Goal: Task Accomplishment & Management: Use online tool/utility

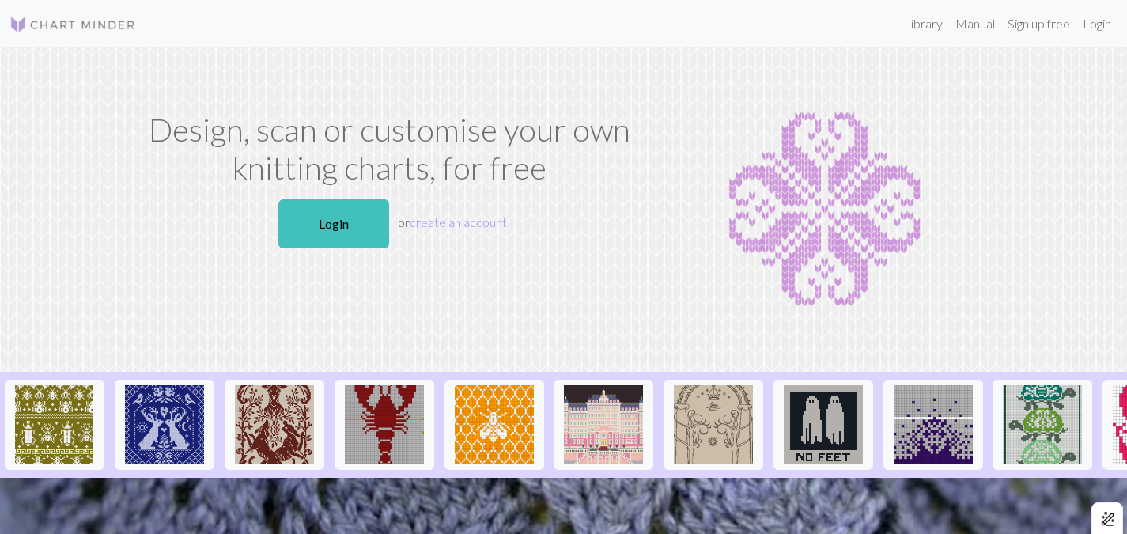
click at [322, 249] on p "Login or create an account" at bounding box center [389, 224] width 503 height 62
click at [331, 222] on link "Login" at bounding box center [334, 223] width 111 height 49
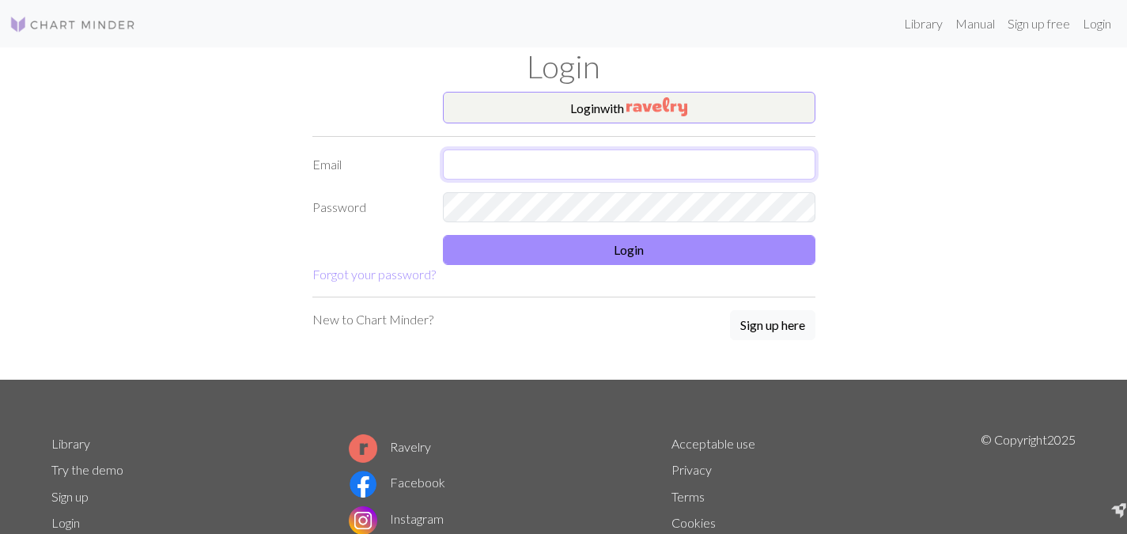
click at [531, 158] on input "text" at bounding box center [629, 165] width 373 height 30
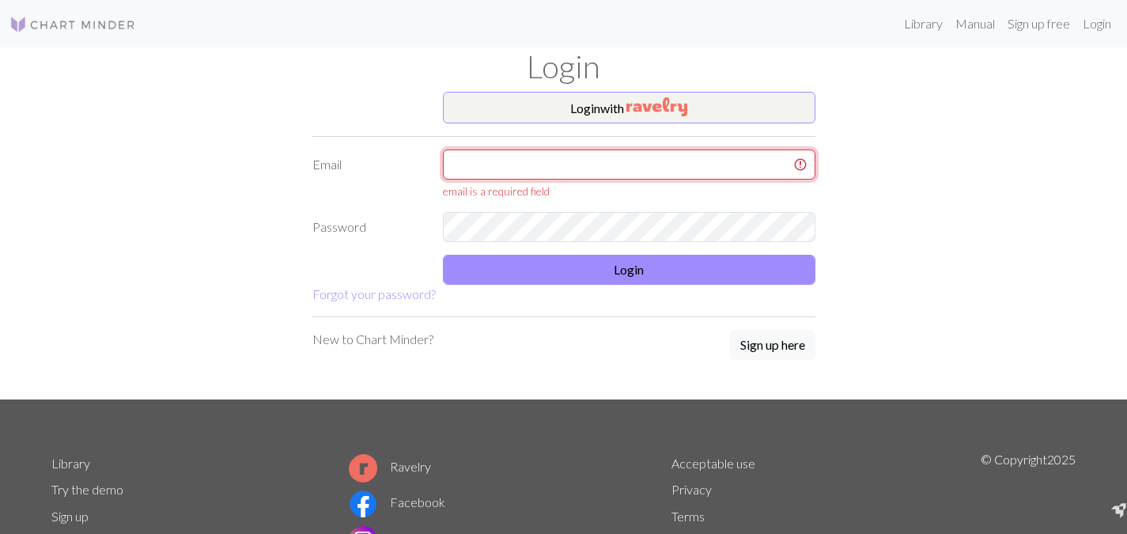
type input "b44793@naver.com"
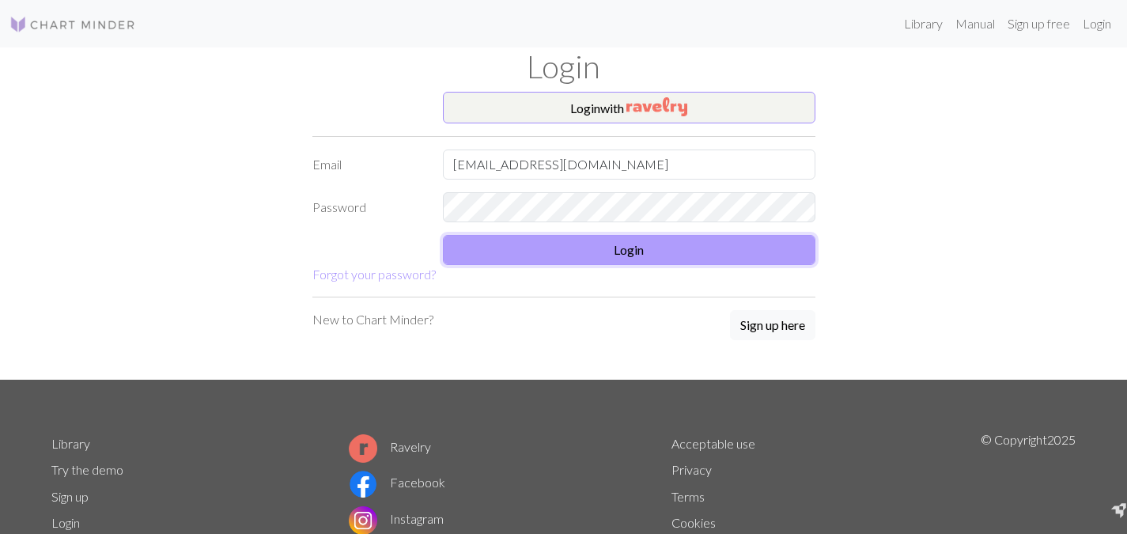
click at [555, 253] on button "Login" at bounding box center [629, 250] width 373 height 30
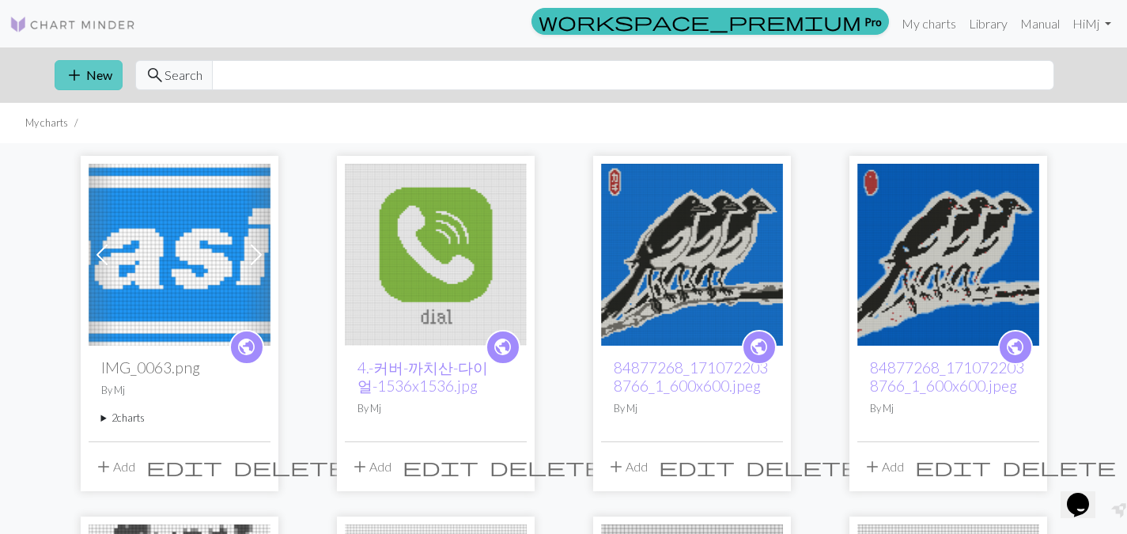
click at [90, 80] on button "add New" at bounding box center [89, 75] width 68 height 30
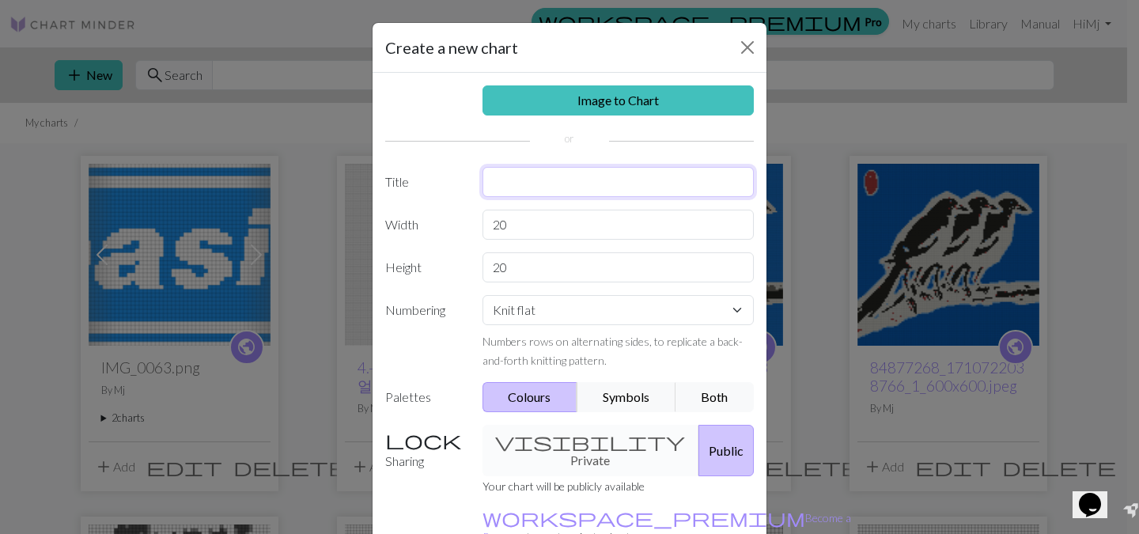
click at [561, 171] on input "text" at bounding box center [619, 182] width 272 height 30
type input "w"
type input "c"
type input "evil"
click at [736, 40] on button "Close" at bounding box center [747, 47] width 25 height 25
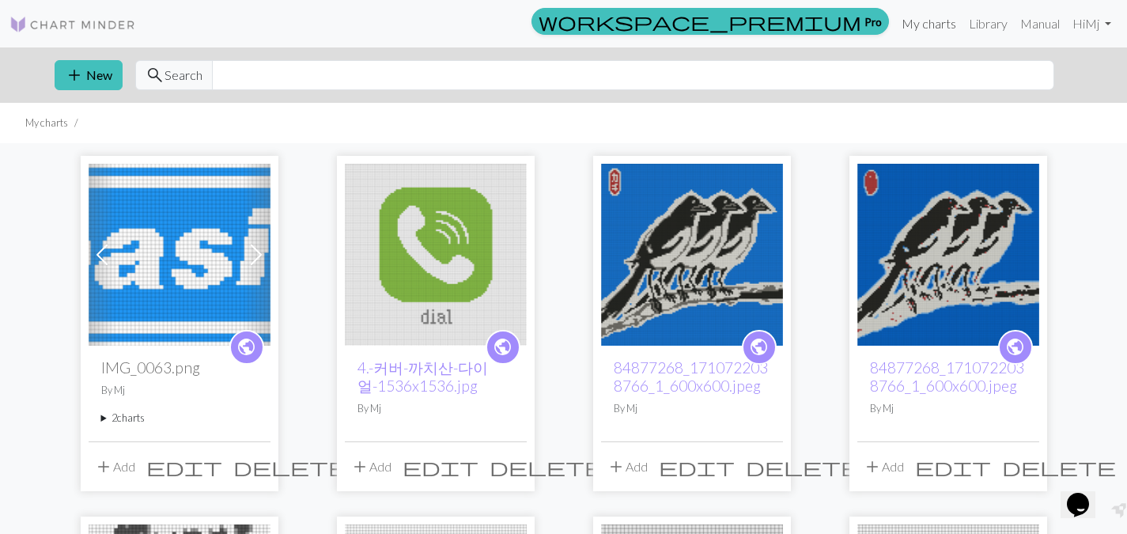
click at [915, 31] on link "My charts" at bounding box center [929, 24] width 67 height 32
click at [81, 61] on button "add New" at bounding box center [89, 75] width 68 height 30
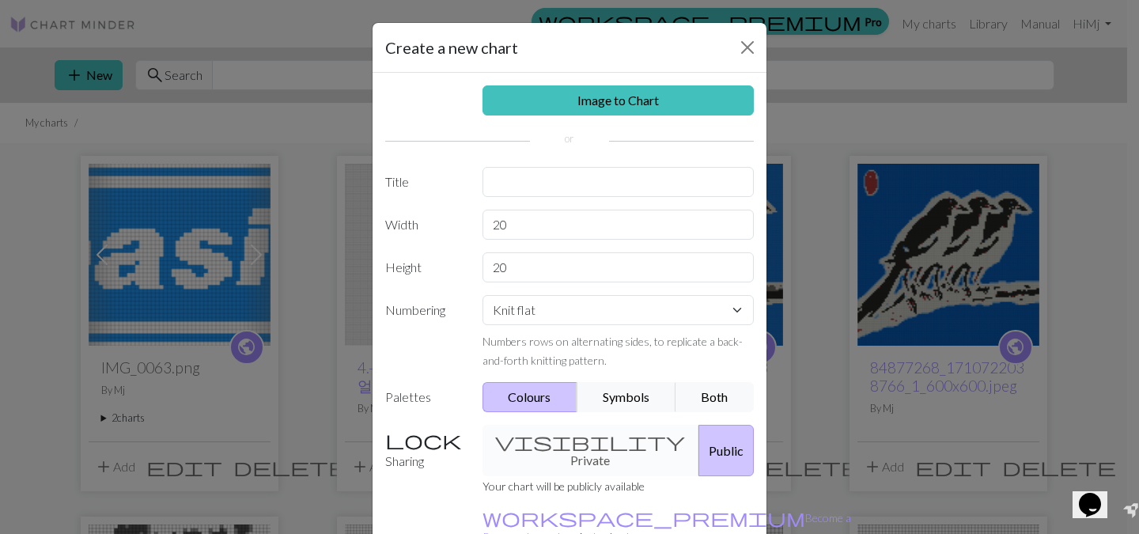
scroll to position [90, 0]
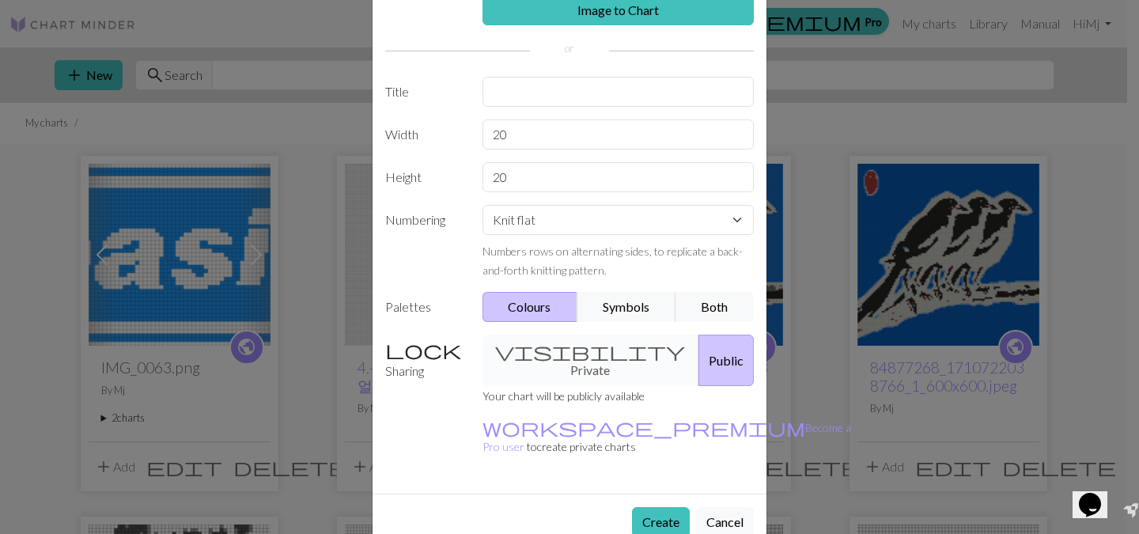
click at [597, 28] on div "Image to Chart Title Width 20 Height 20 Numbering Knit flat Knit in the round L…" at bounding box center [570, 238] width 394 height 511
click at [606, 13] on link "Image to Chart" at bounding box center [619, 10] width 272 height 30
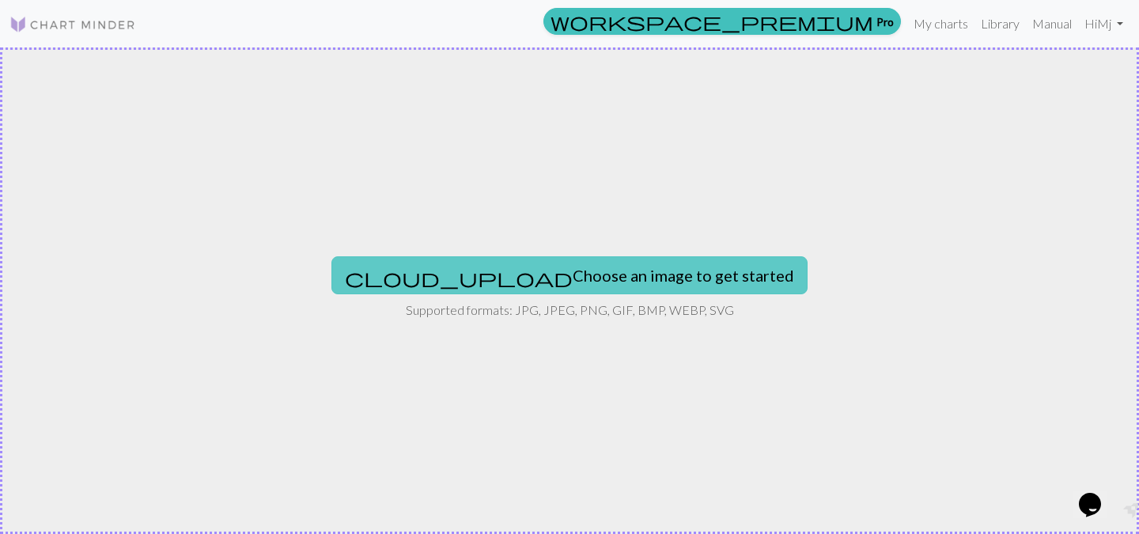
click at [619, 280] on button "cloud_upload Choose an image to get started" at bounding box center [570, 275] width 476 height 38
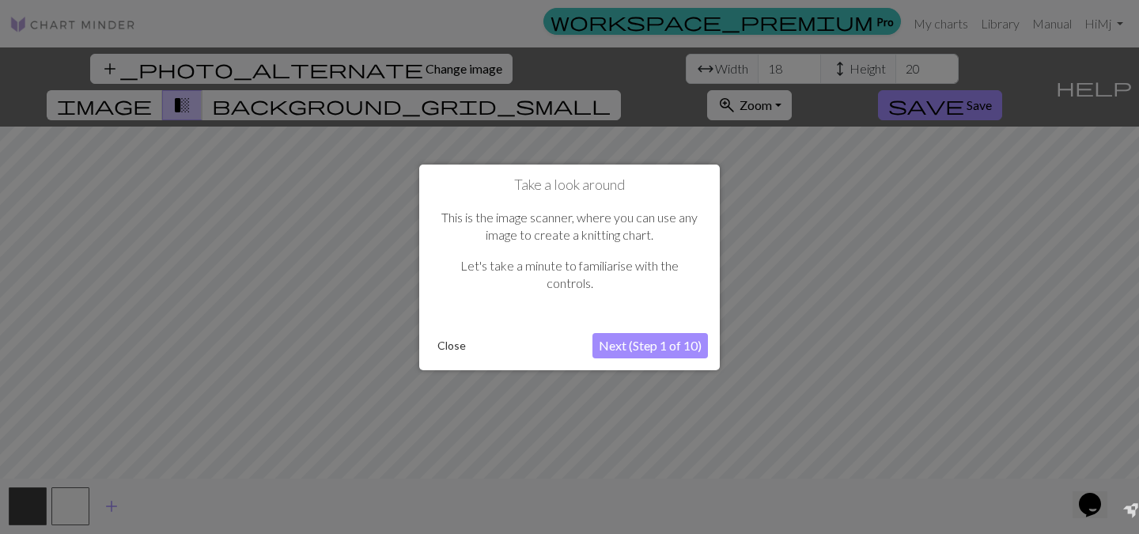
click at [663, 351] on button "Next (Step 1 of 10)" at bounding box center [651, 345] width 116 height 25
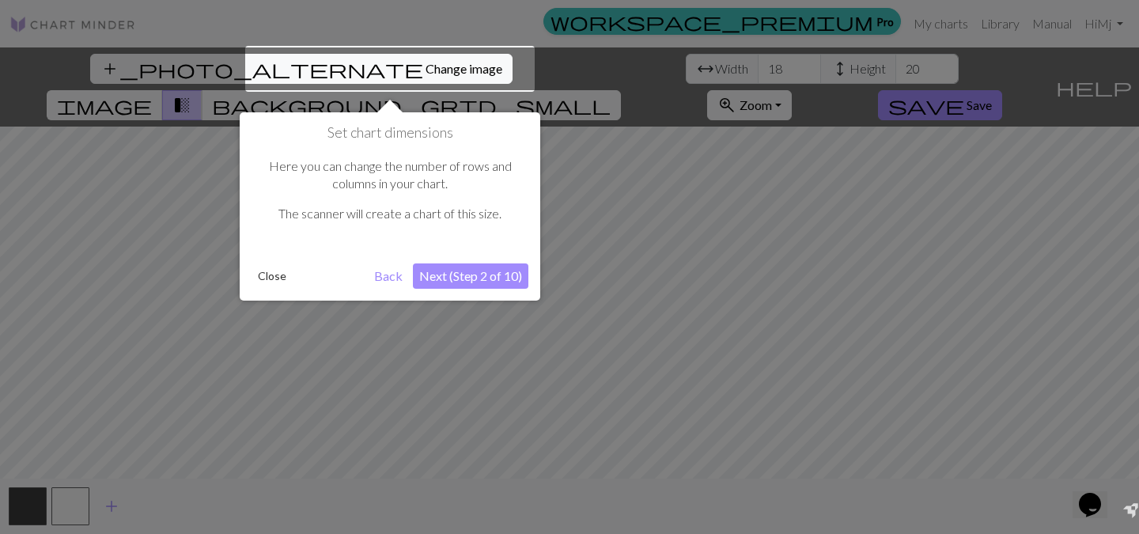
click at [274, 272] on button "Close" at bounding box center [272, 276] width 41 height 24
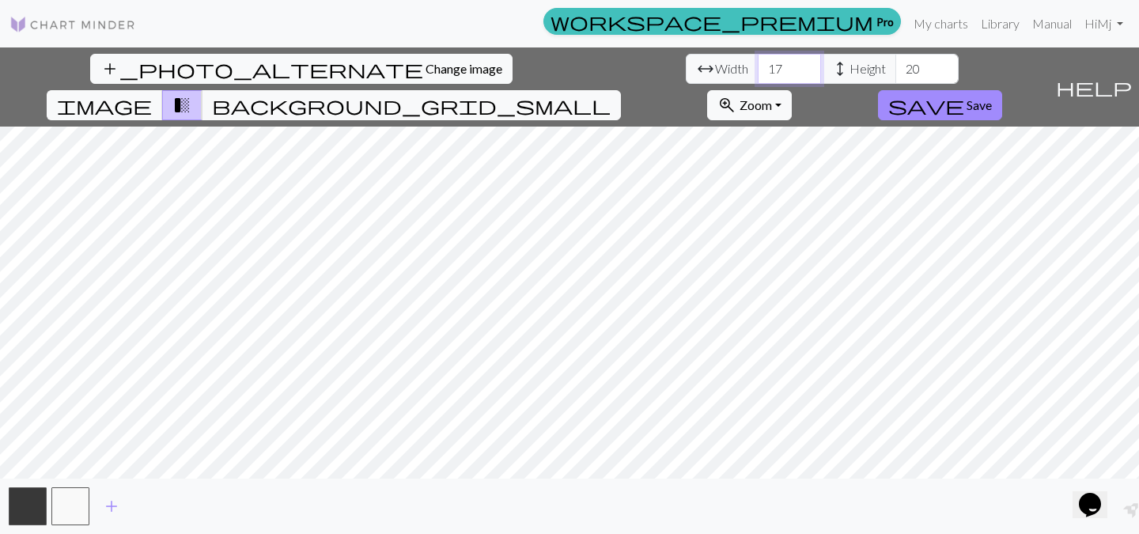
drag, startPoint x: 348, startPoint y: 68, endPoint x: 295, endPoint y: 68, distance: 53.0
click at [758, 68] on input "17" at bounding box center [789, 69] width 63 height 30
click at [758, 67] on input "18" at bounding box center [789, 69] width 63 height 30
click at [758, 67] on input "19" at bounding box center [789, 69] width 63 height 30
click at [758, 67] on input "20" at bounding box center [789, 69] width 63 height 30
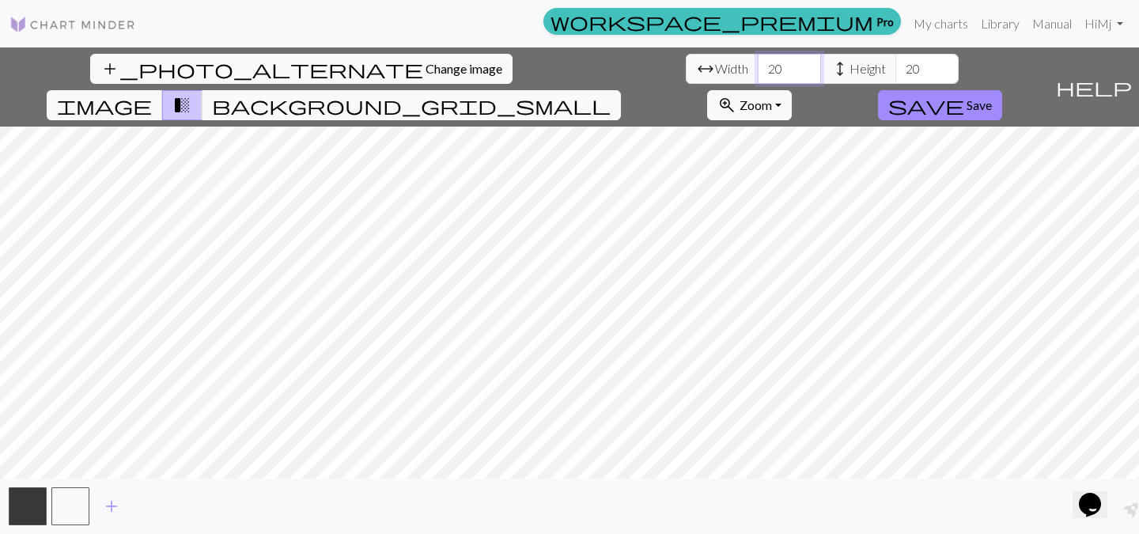
drag, startPoint x: 362, startPoint y: 70, endPoint x: 297, endPoint y: 70, distance: 64.9
click at [686, 70] on div "arrow_range Width 20 height Height 20" at bounding box center [822, 69] width 273 height 30
type input "30"
click at [1002, 90] on button "save Save" at bounding box center [940, 105] width 124 height 30
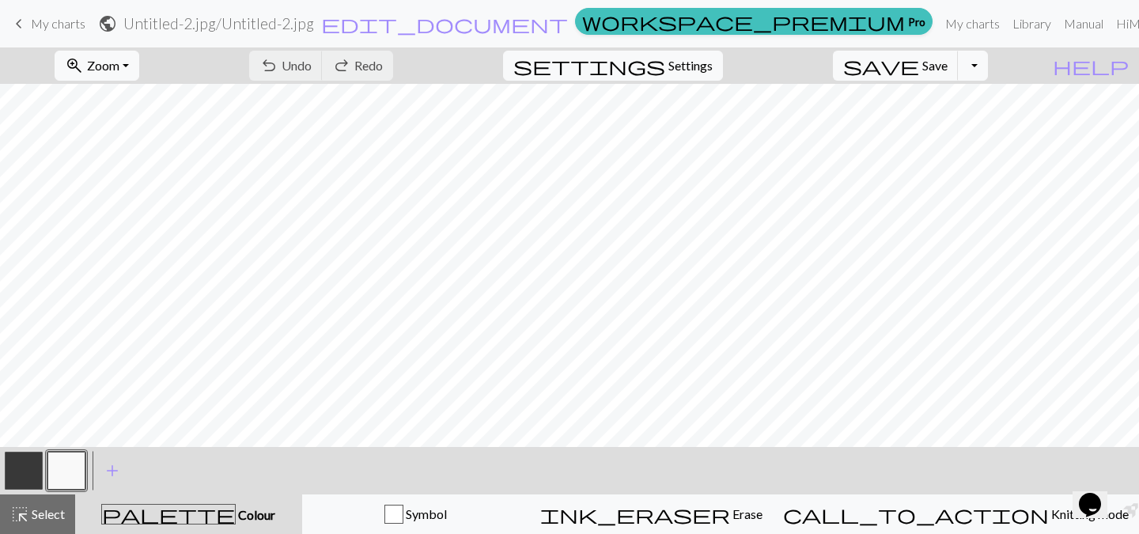
click at [36, 473] on button "button" at bounding box center [24, 471] width 38 height 38
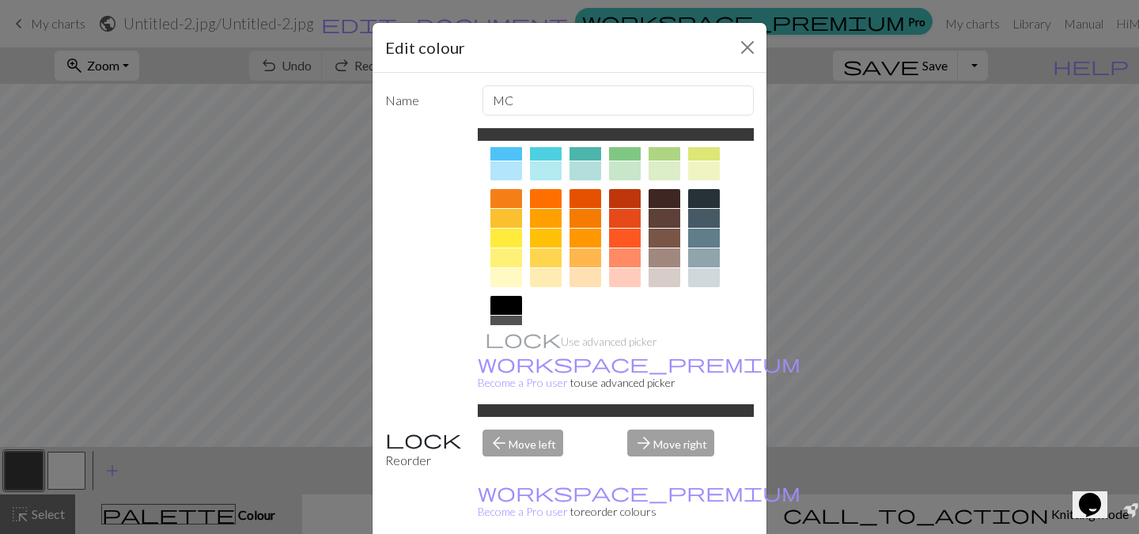
scroll to position [190, 0]
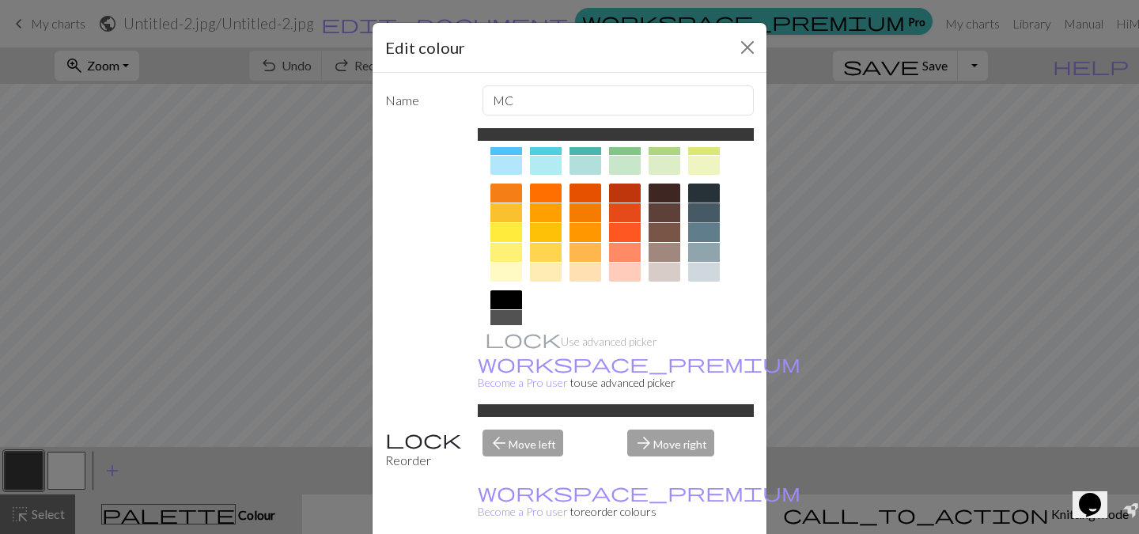
click at [697, 218] on div at bounding box center [704, 212] width 32 height 19
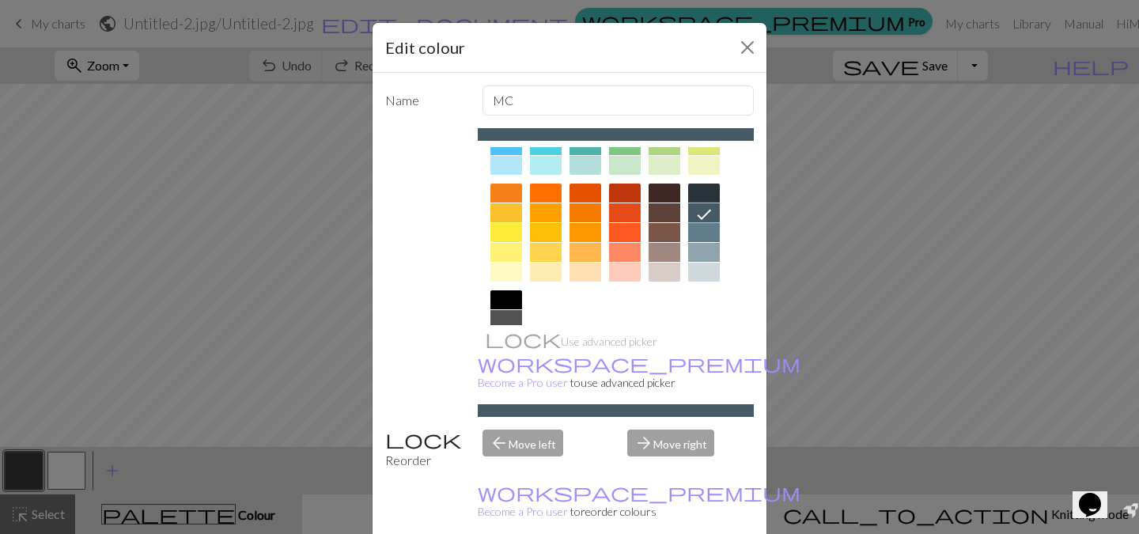
click at [703, 231] on div at bounding box center [704, 232] width 32 height 19
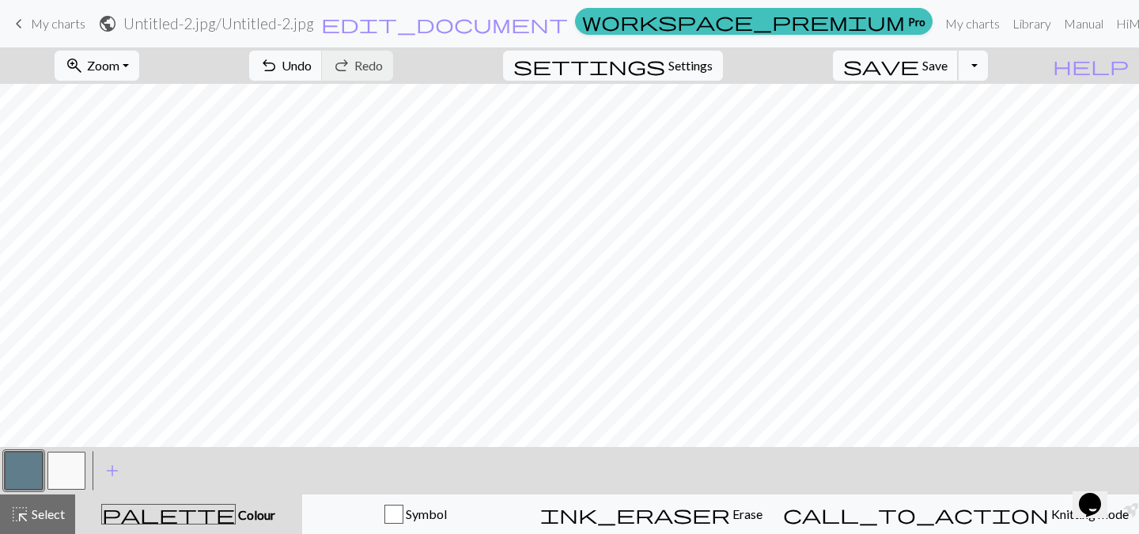
click at [948, 67] on span "Save" at bounding box center [935, 65] width 25 height 15
click at [988, 71] on button "Toggle Dropdown" at bounding box center [973, 66] width 30 height 30
click at [960, 122] on button "save_alt Download" at bounding box center [856, 125] width 261 height 25
click at [66, 475] on button "button" at bounding box center [66, 471] width 38 height 38
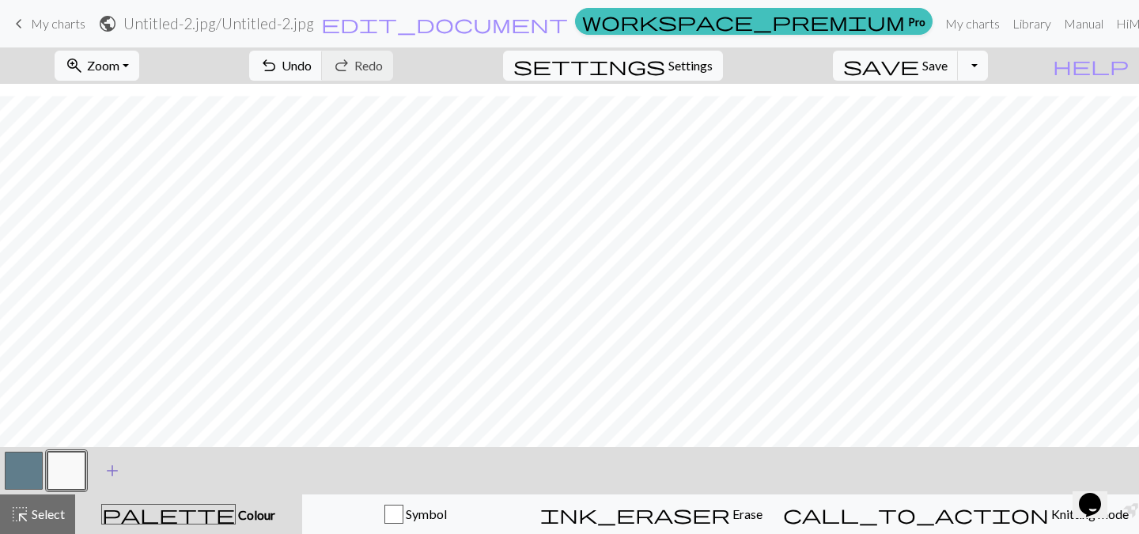
scroll to position [14, 0]
click at [948, 70] on span "Save" at bounding box center [935, 65] width 25 height 15
click at [988, 67] on button "Toggle Dropdown" at bounding box center [973, 66] width 30 height 30
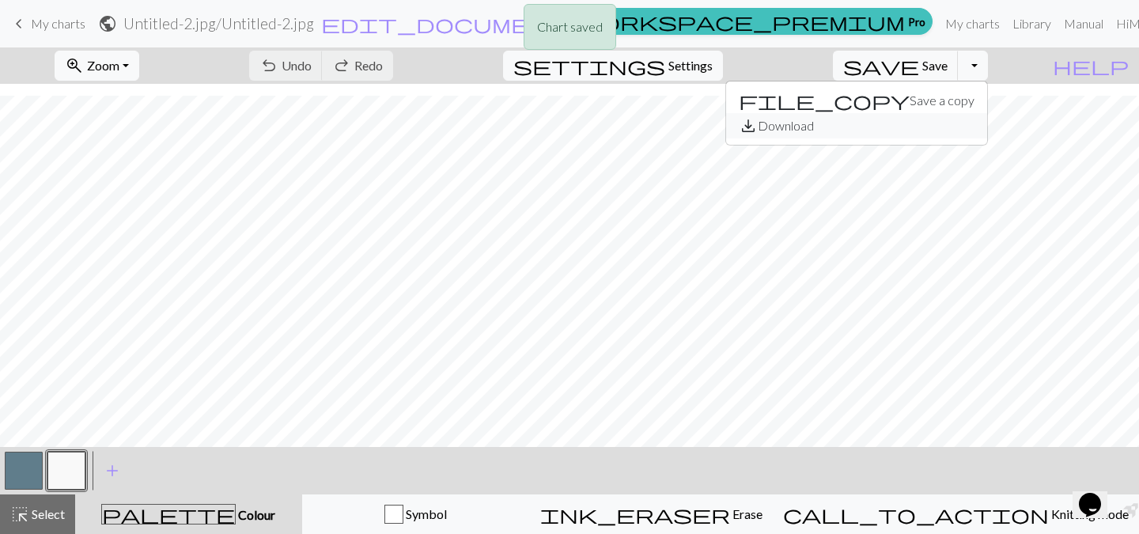
click at [951, 132] on button "save_alt Download" at bounding box center [856, 125] width 261 height 25
click at [1003, 69] on div "Chart saved Your download is being prepared..." at bounding box center [569, 69] width 1139 height 138
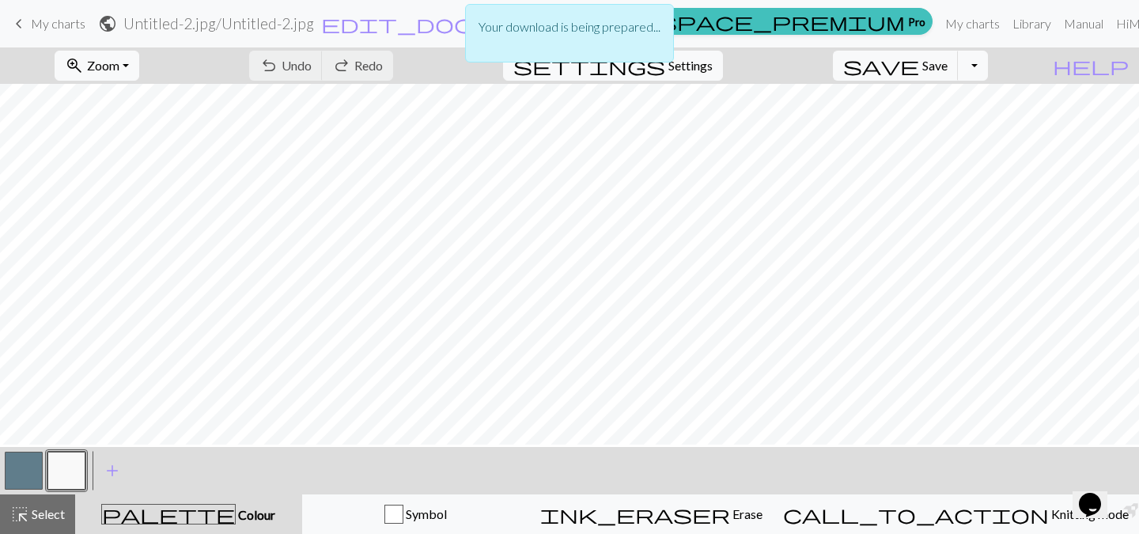
scroll to position [0, 0]
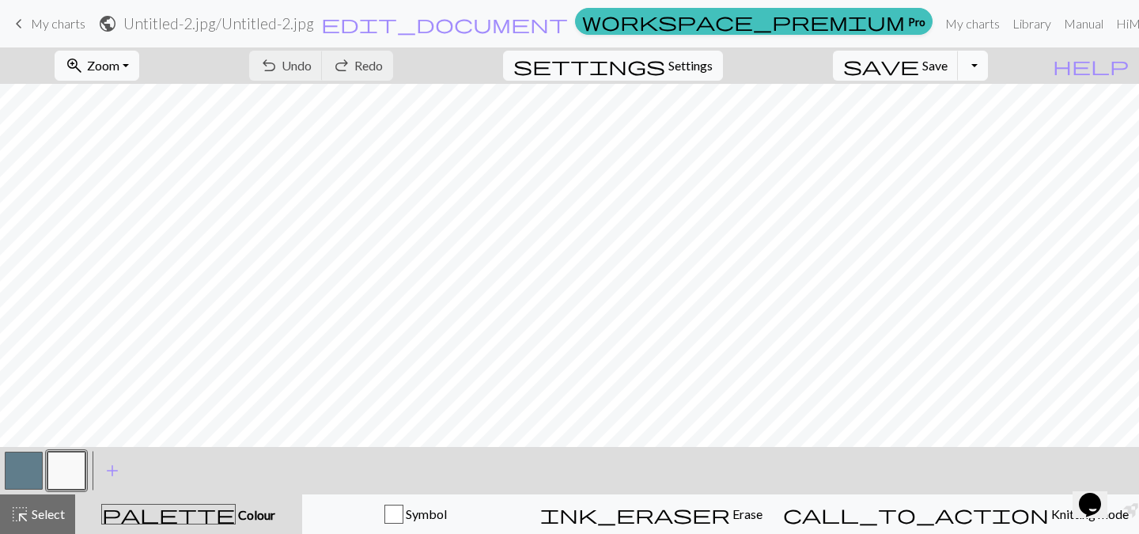
click at [988, 60] on button "Toggle Dropdown" at bounding box center [973, 66] width 30 height 30
click at [950, 99] on button "file_copy Save a copy" at bounding box center [856, 100] width 261 height 25
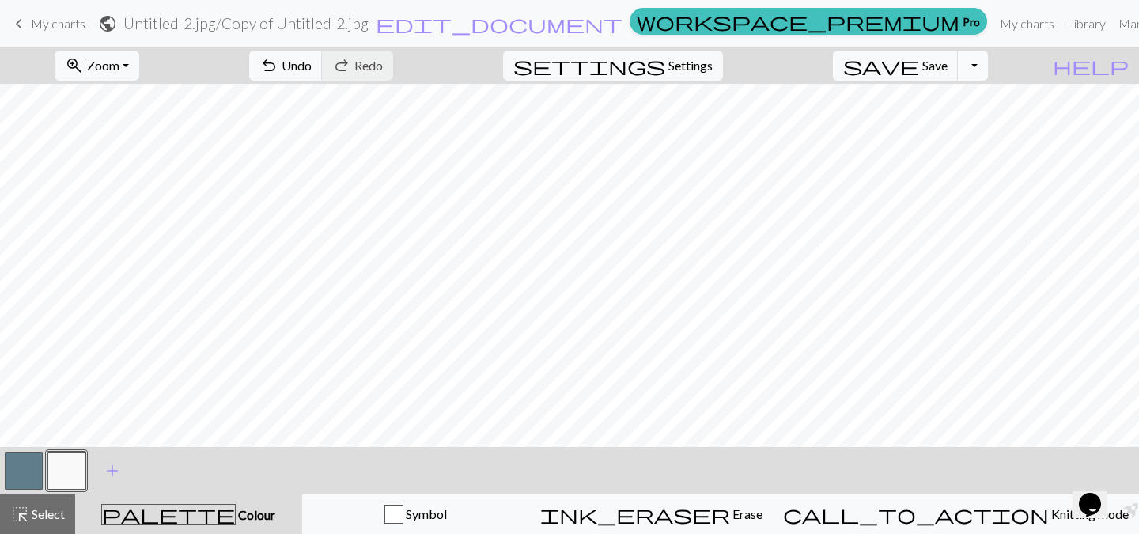
click at [988, 66] on button "Toggle Dropdown" at bounding box center [973, 66] width 30 height 30
click at [968, 128] on button "save_alt Download" at bounding box center [856, 125] width 261 height 25
click at [612, 19] on span "edit_document" at bounding box center [499, 24] width 247 height 22
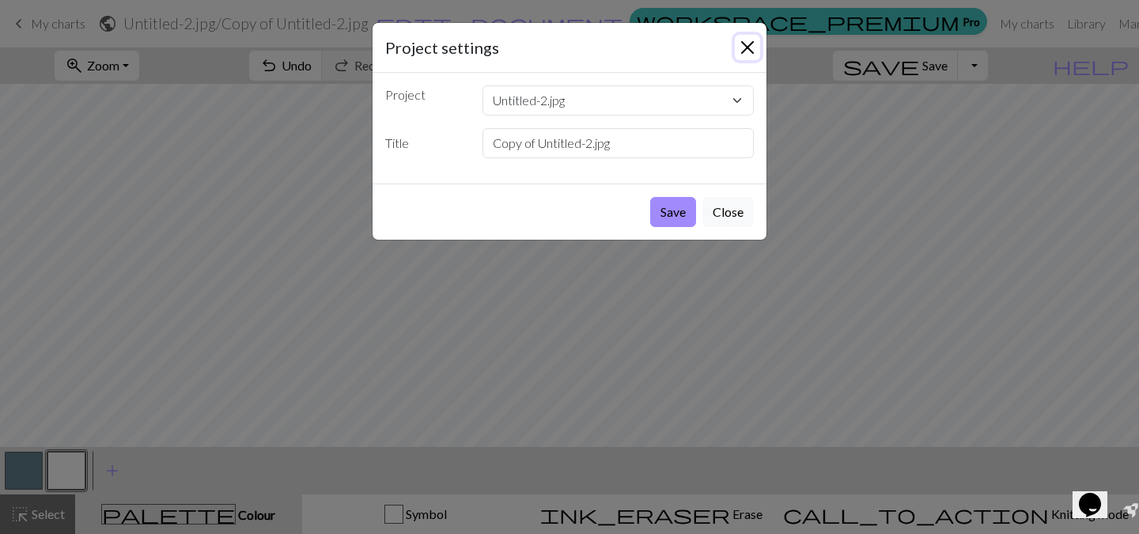
click at [745, 50] on button "Close" at bounding box center [747, 47] width 25 height 25
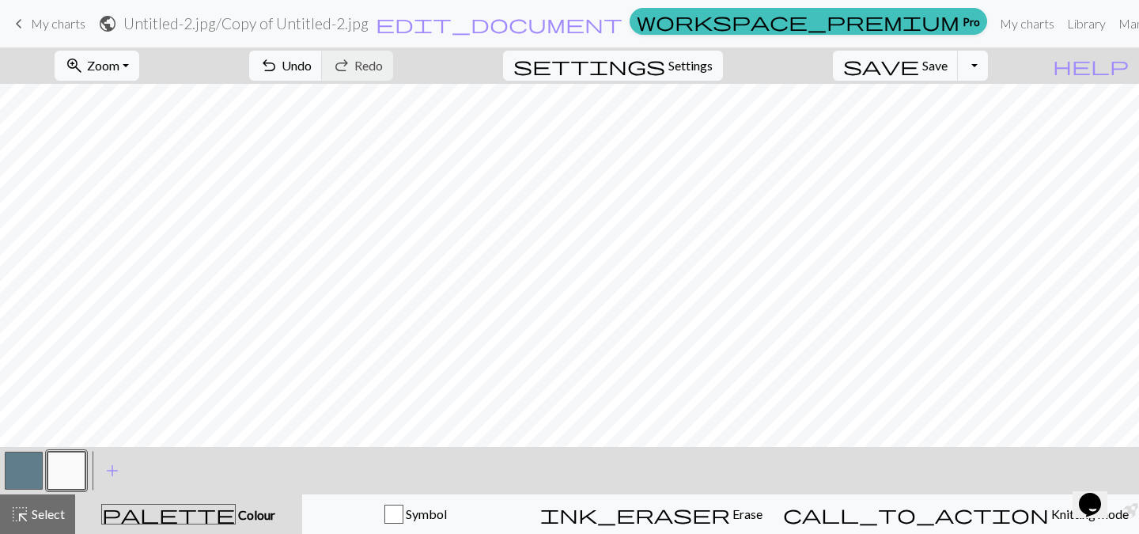
click at [28, 24] on span "keyboard_arrow_left" at bounding box center [18, 24] width 19 height 22
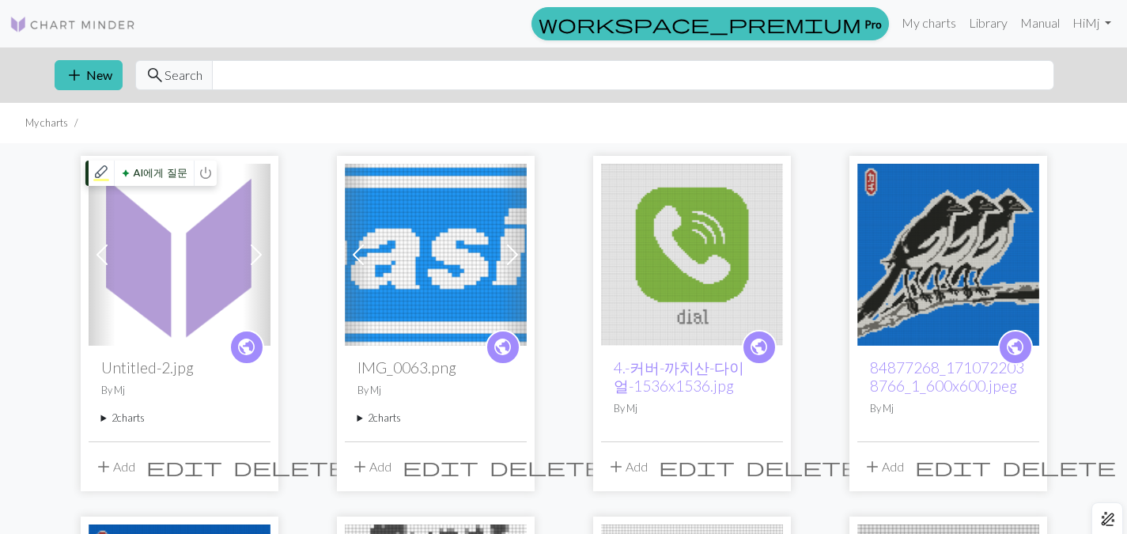
click at [130, 212] on img at bounding box center [180, 255] width 182 height 182
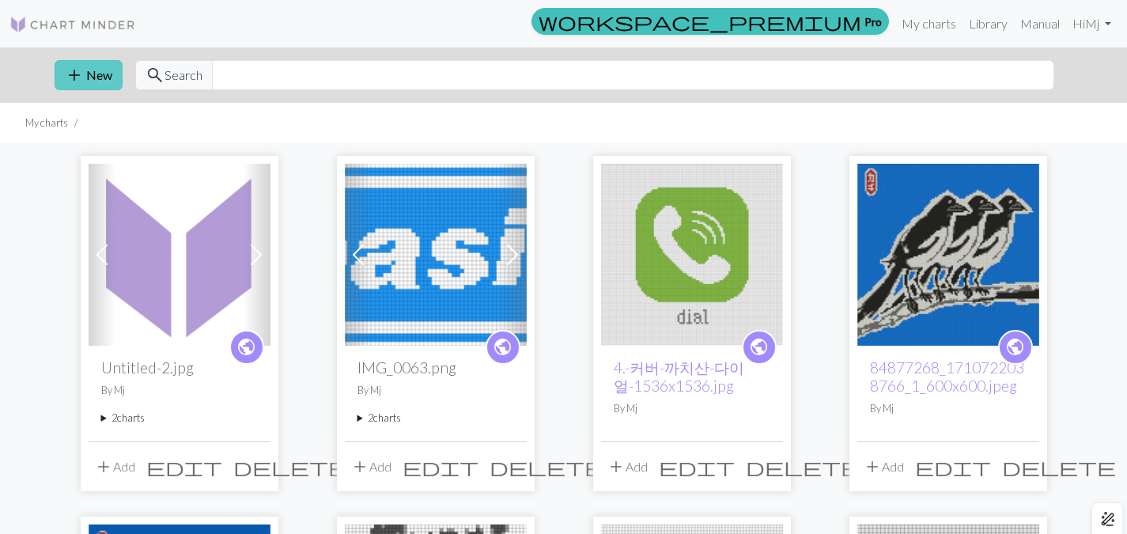
click at [98, 74] on button "add New" at bounding box center [89, 75] width 68 height 30
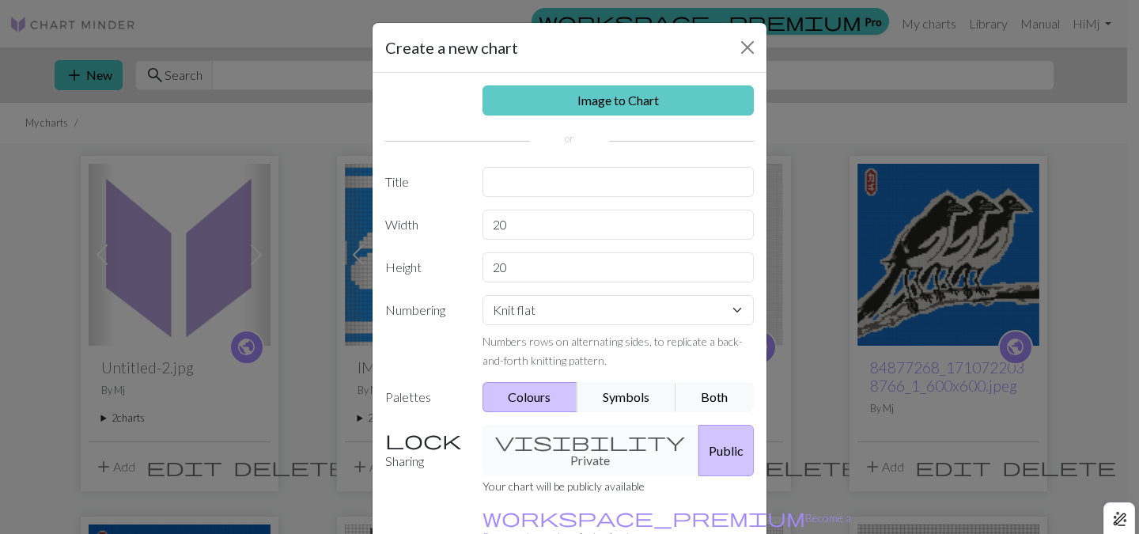
click at [598, 98] on link "Image to Chart" at bounding box center [619, 100] width 272 height 30
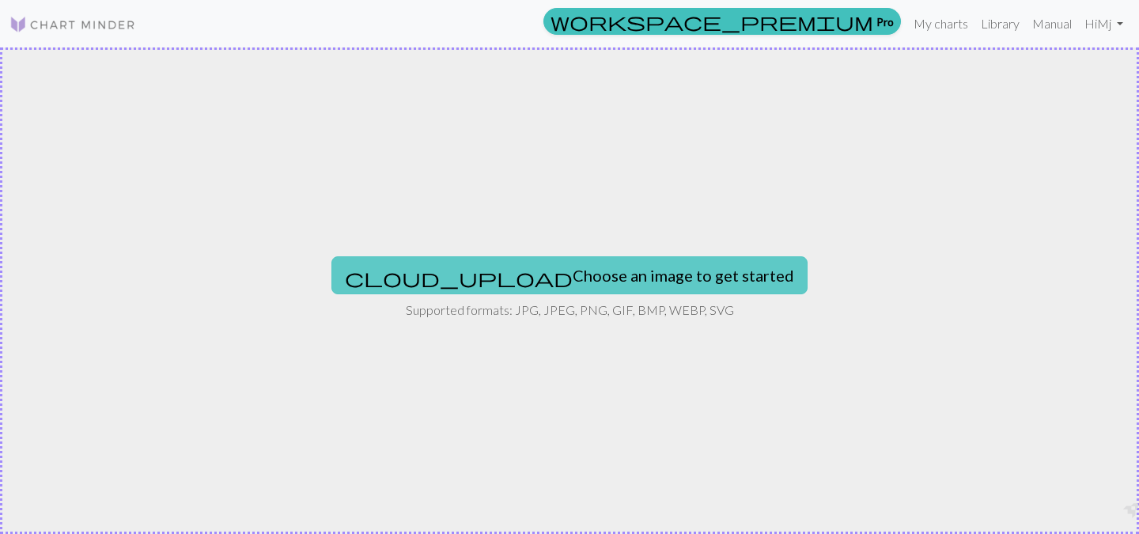
click at [560, 290] on button "cloud_upload Choose an image to get started" at bounding box center [570, 275] width 476 height 38
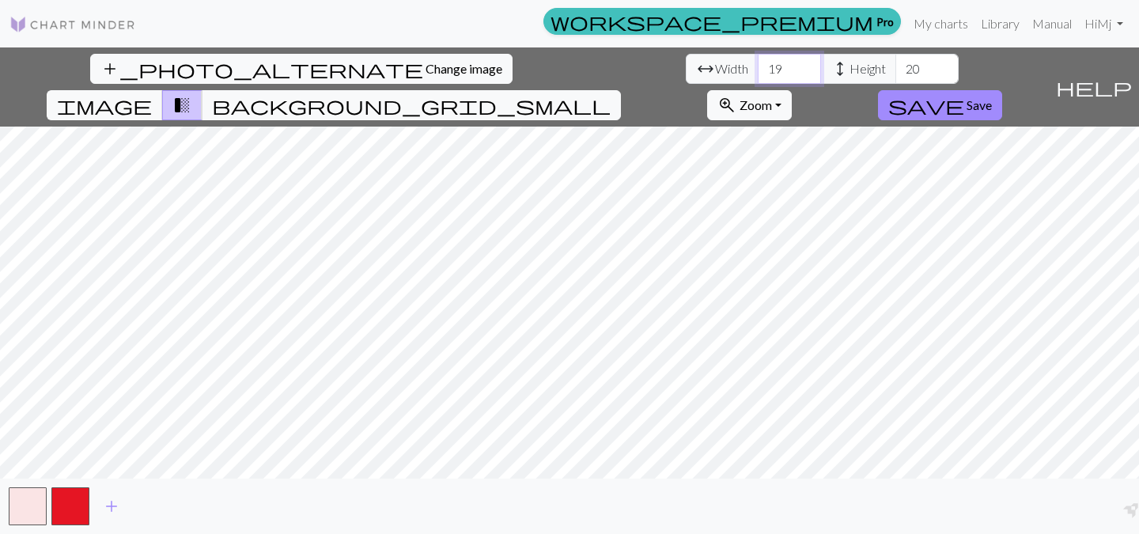
drag, startPoint x: 368, startPoint y: 68, endPoint x: 251, endPoint y: 68, distance: 117.1
click at [758, 68] on input "19" at bounding box center [789, 69] width 63 height 30
type input "1"
type input "30"
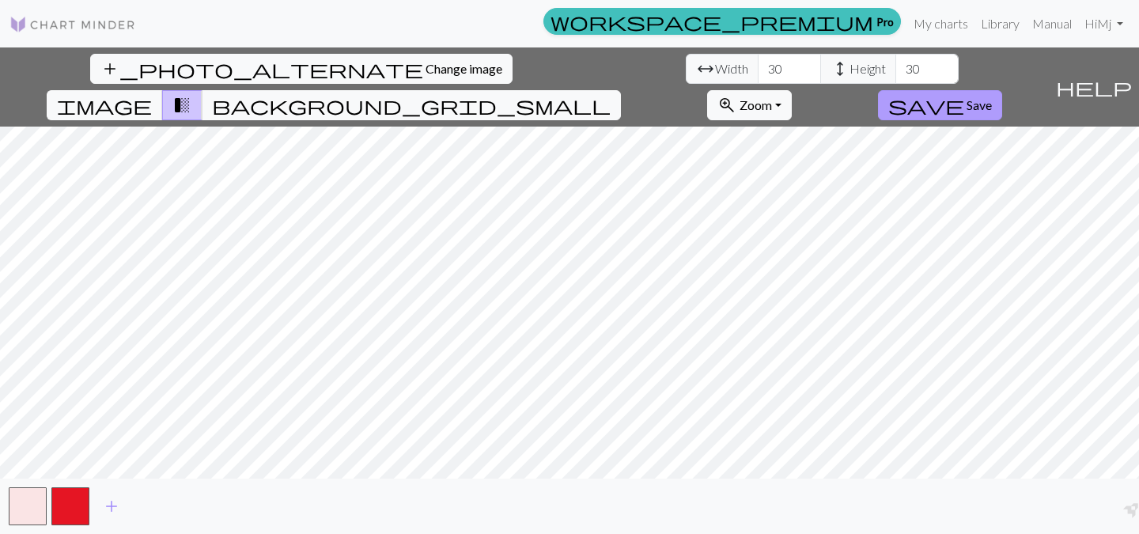
click at [964, 94] on span "save" at bounding box center [927, 105] width 76 height 22
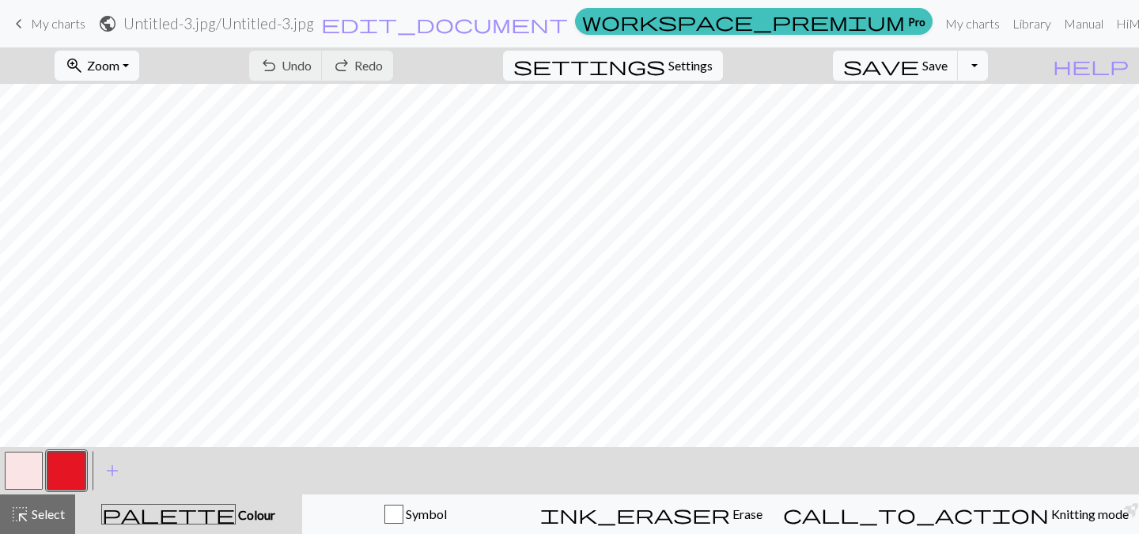
click at [21, 482] on button "button" at bounding box center [24, 471] width 38 height 38
click at [18, 482] on button "button" at bounding box center [24, 471] width 38 height 38
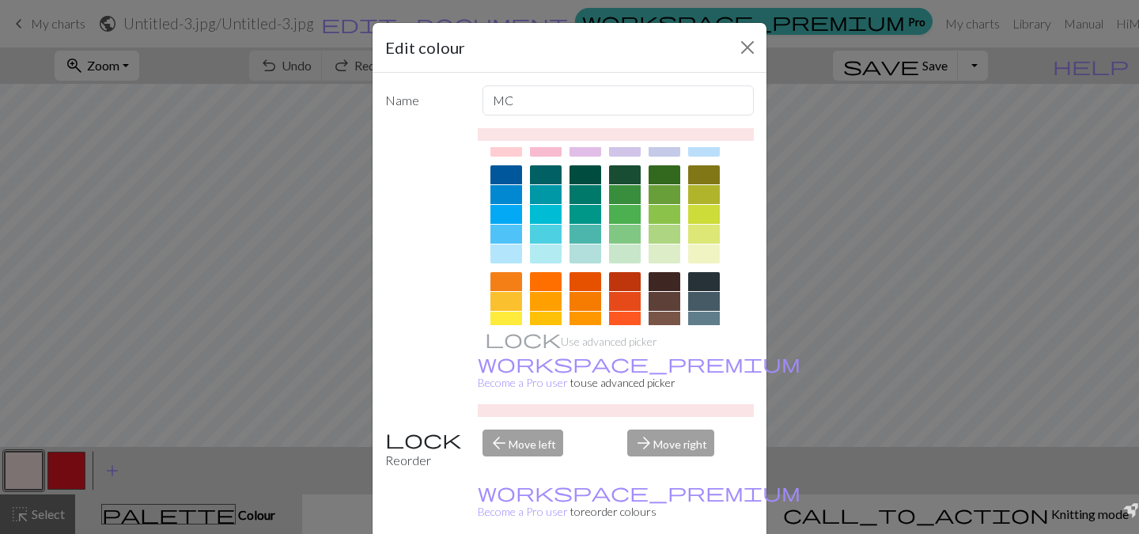
scroll to position [271, 0]
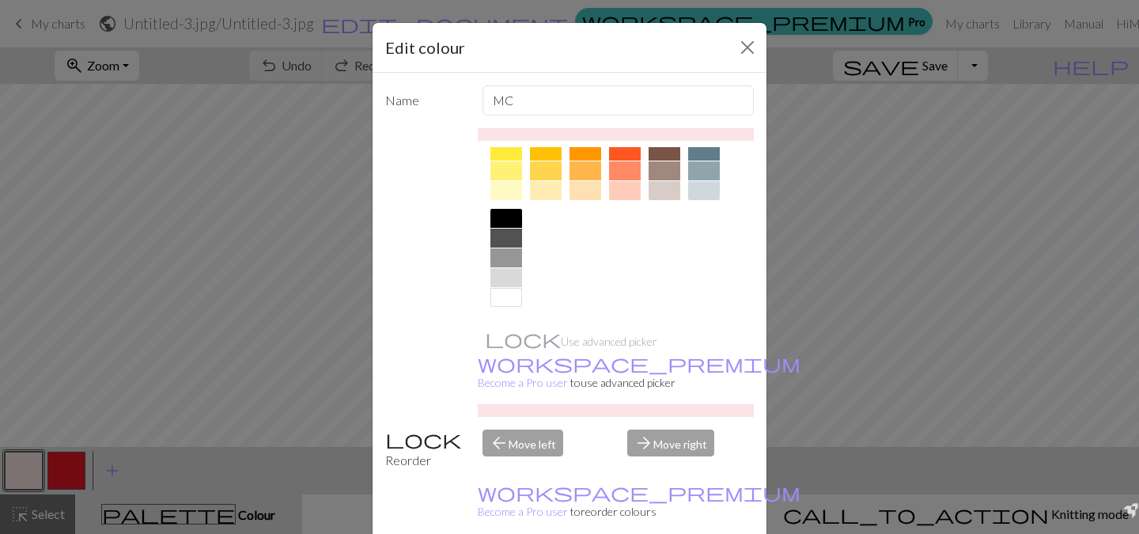
click at [498, 302] on div at bounding box center [507, 297] width 32 height 19
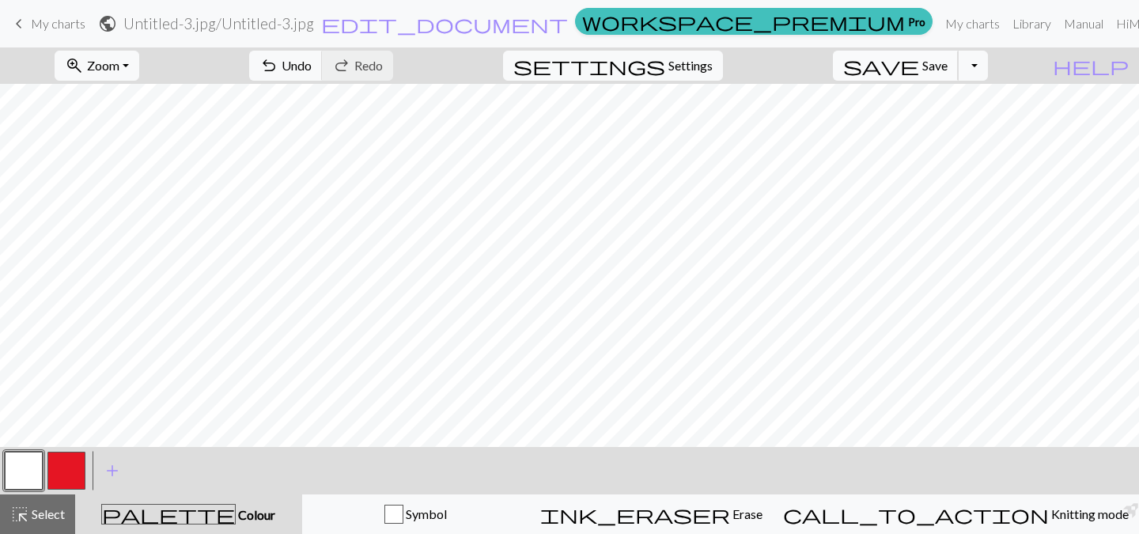
click at [948, 63] on span "Save" at bounding box center [935, 65] width 25 height 15
click at [59, 20] on span "My charts" at bounding box center [58, 23] width 55 height 15
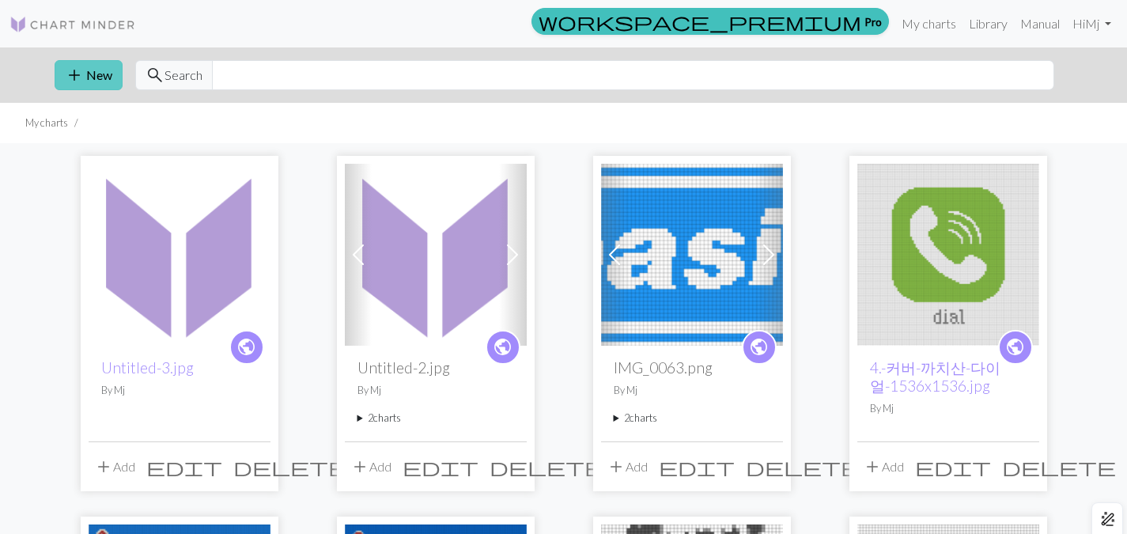
click at [119, 70] on button "add New" at bounding box center [89, 75] width 68 height 30
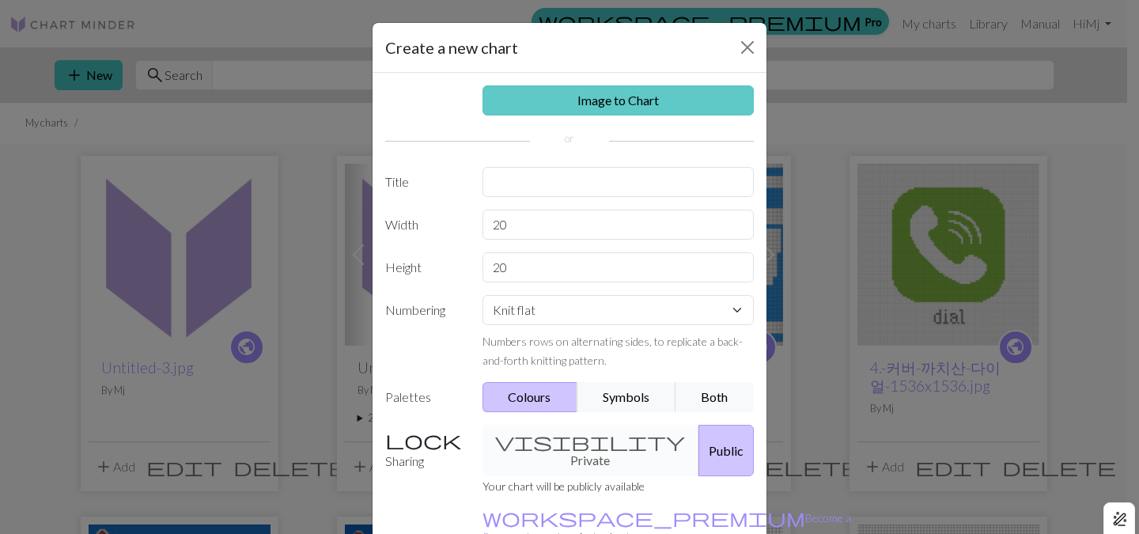
click at [589, 97] on link "Image to Chart" at bounding box center [619, 100] width 272 height 30
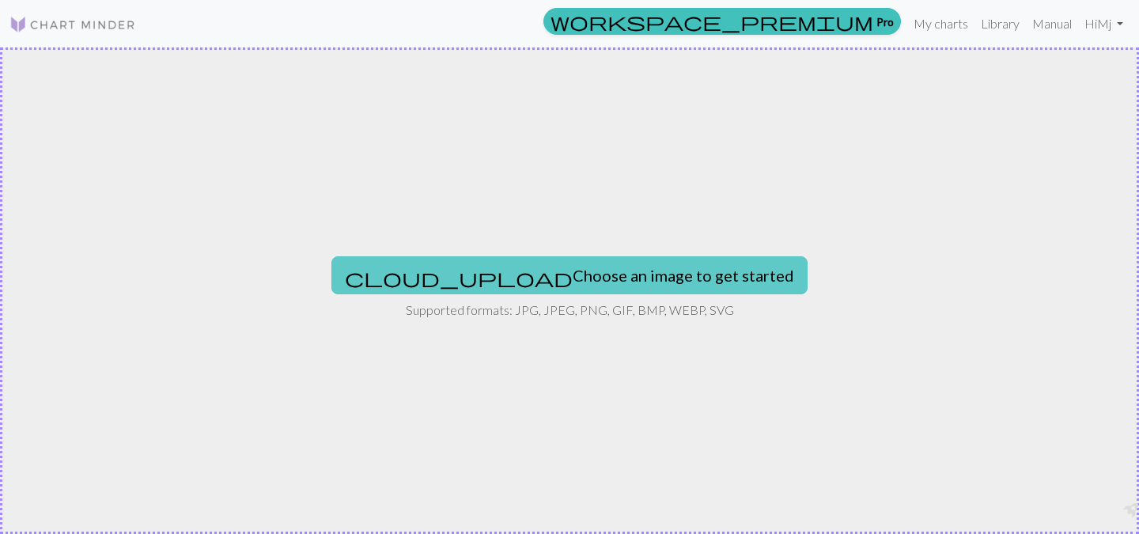
click at [496, 273] on button "cloud_upload Choose an image to get started" at bounding box center [570, 275] width 476 height 38
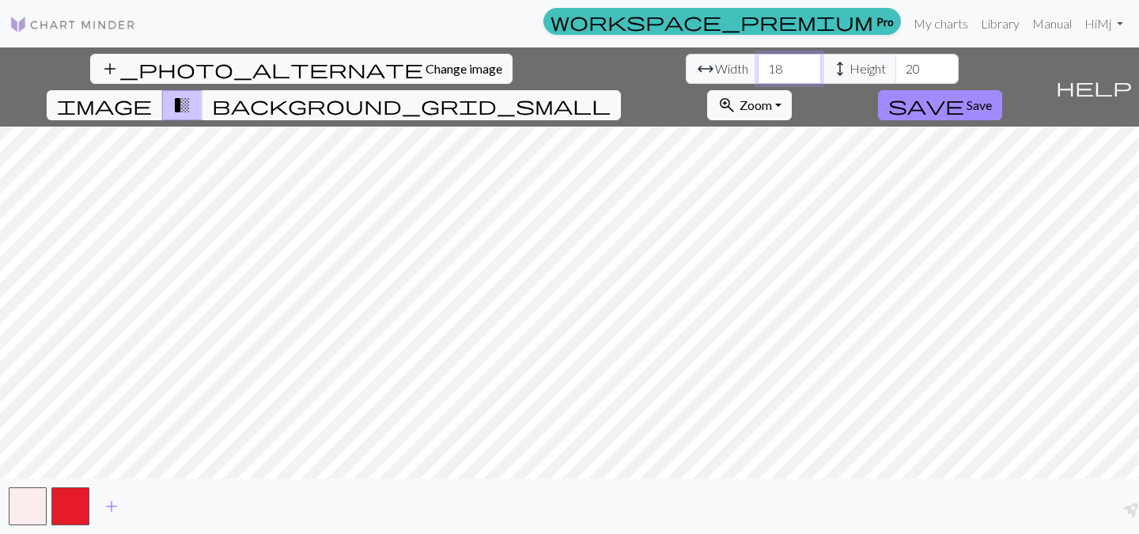
drag, startPoint x: 355, startPoint y: 60, endPoint x: 271, endPoint y: 46, distance: 85.8
click at [277, 48] on div "add_photo_alternate Change image arrow_range Width 18 height Height 20 image tr…" at bounding box center [524, 86] width 1049 height 79
type input "30"
click at [992, 97] on span "Save" at bounding box center [979, 104] width 25 height 15
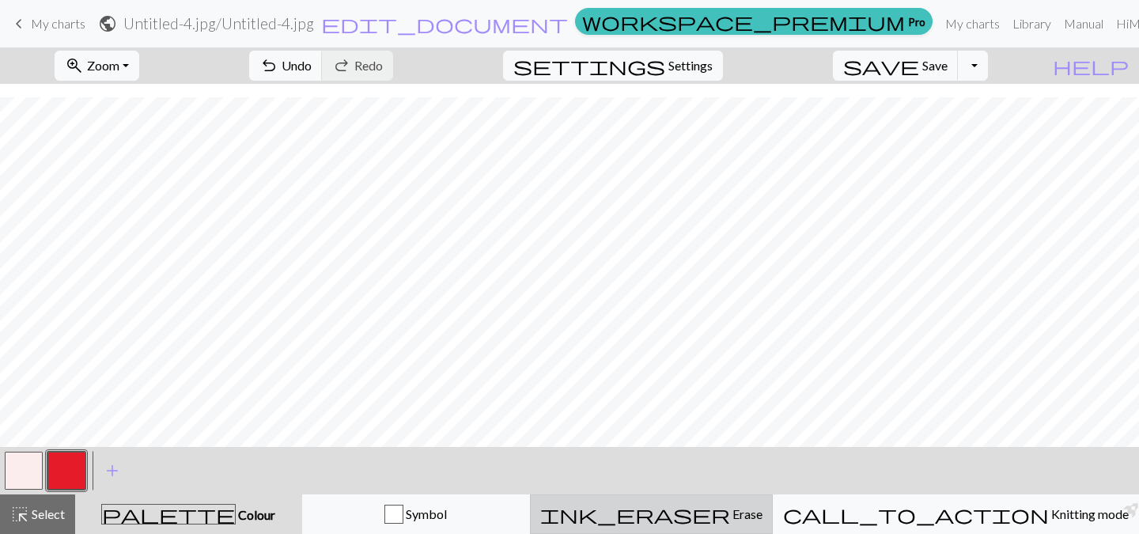
scroll to position [169, 0]
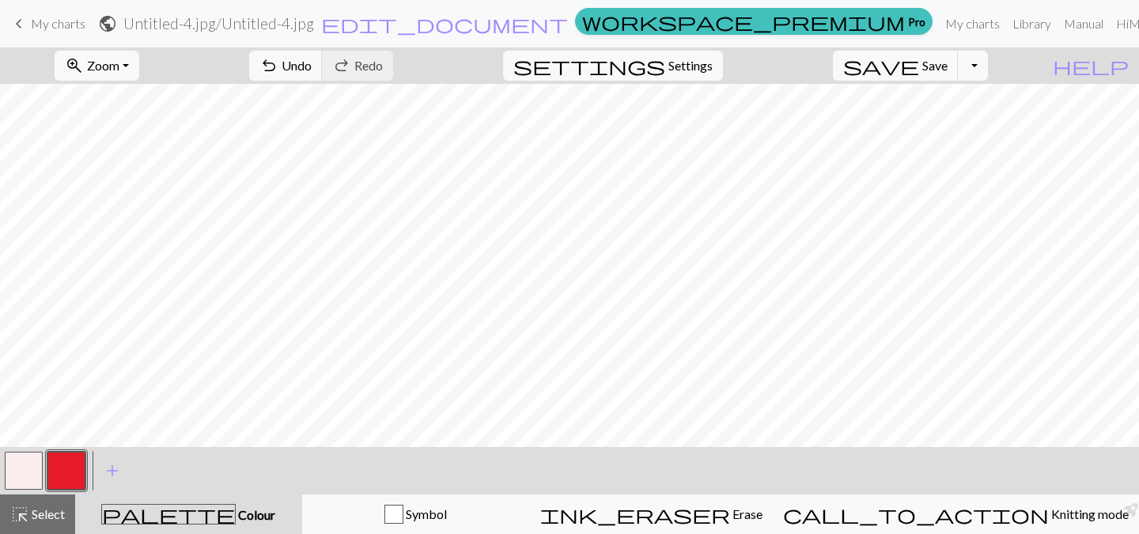
click at [30, 476] on button "button" at bounding box center [24, 471] width 38 height 38
click at [66, 472] on button "button" at bounding box center [66, 471] width 38 height 38
click at [948, 70] on span "Save" at bounding box center [935, 65] width 25 height 15
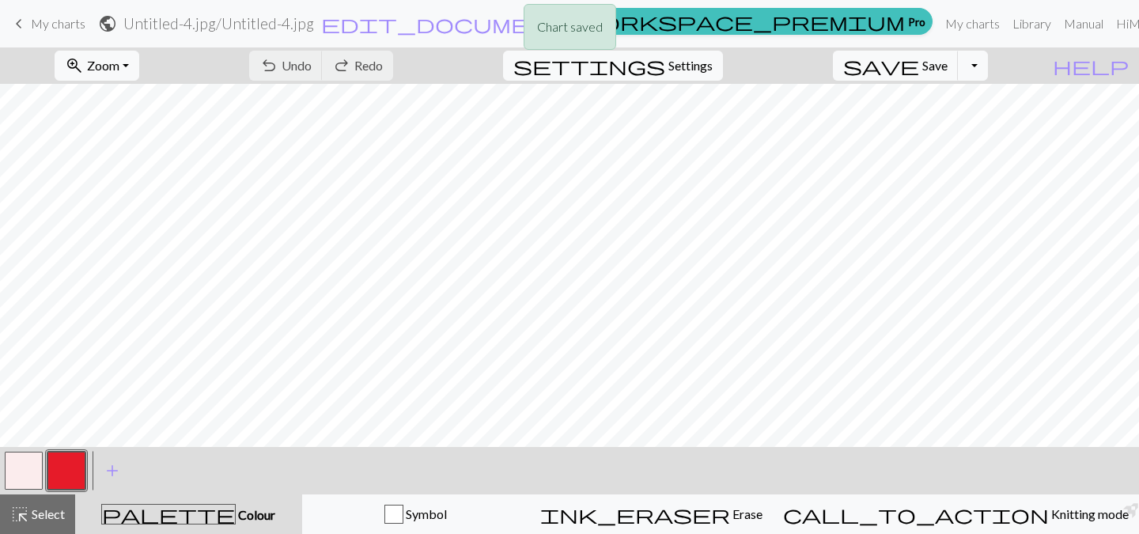
click at [41, 17] on div "Chart saved" at bounding box center [569, 31] width 1139 height 63
click at [21, 30] on span "keyboard_arrow_left" at bounding box center [18, 24] width 19 height 22
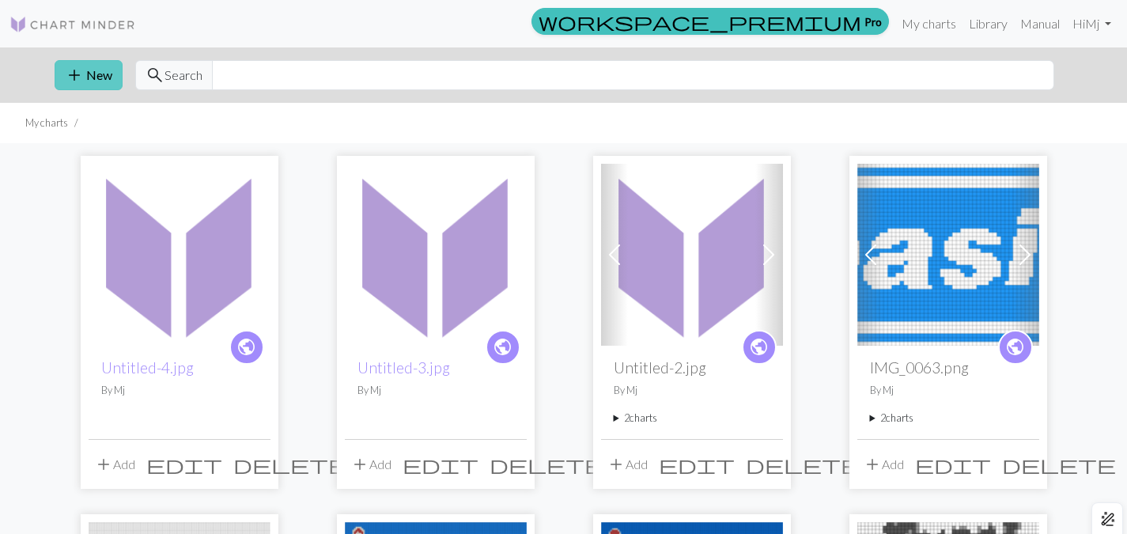
click at [103, 80] on button "add New" at bounding box center [89, 75] width 68 height 30
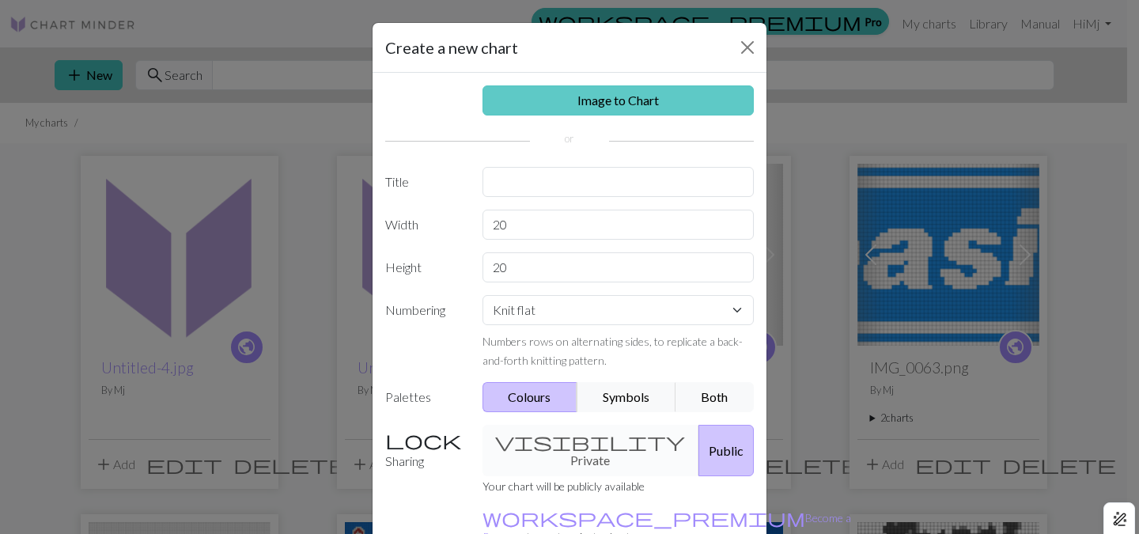
click at [514, 104] on link "Image to Chart" at bounding box center [619, 100] width 272 height 30
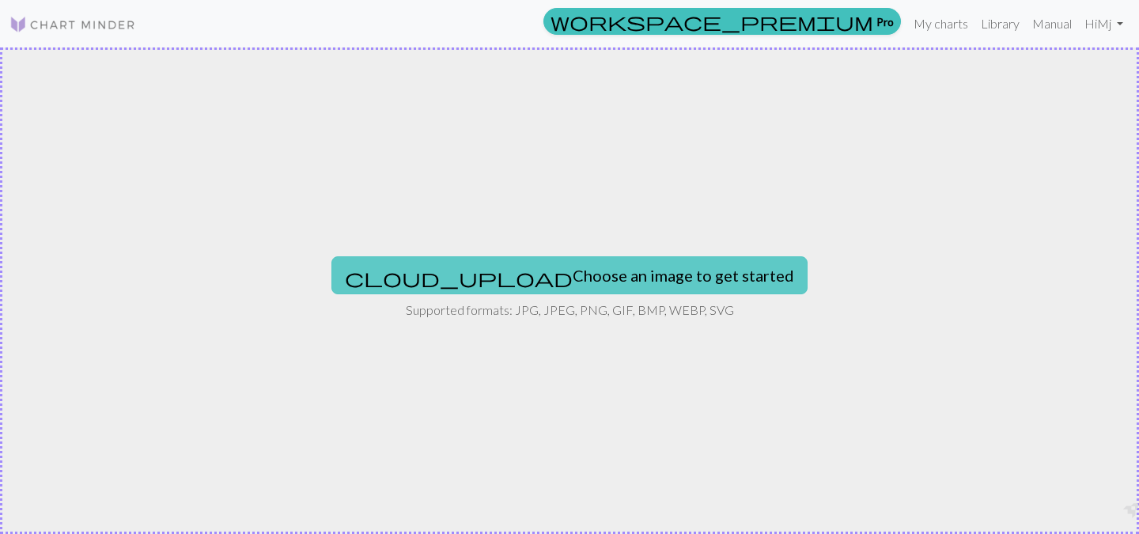
click at [658, 284] on button "cloud_upload Choose an image to get started" at bounding box center [570, 275] width 476 height 38
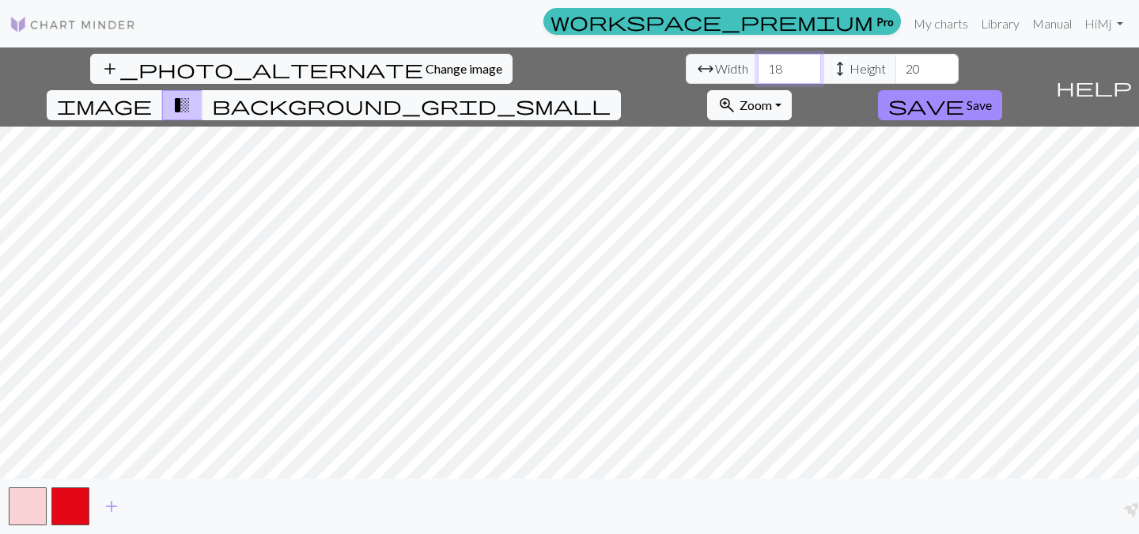
drag, startPoint x: 385, startPoint y: 63, endPoint x: 288, endPoint y: 61, distance: 96.6
click at [686, 61] on div "arrow_range Width 18 height Height 20" at bounding box center [822, 69] width 273 height 30
type input "30"
click at [992, 97] on span "Save" at bounding box center [979, 104] width 25 height 15
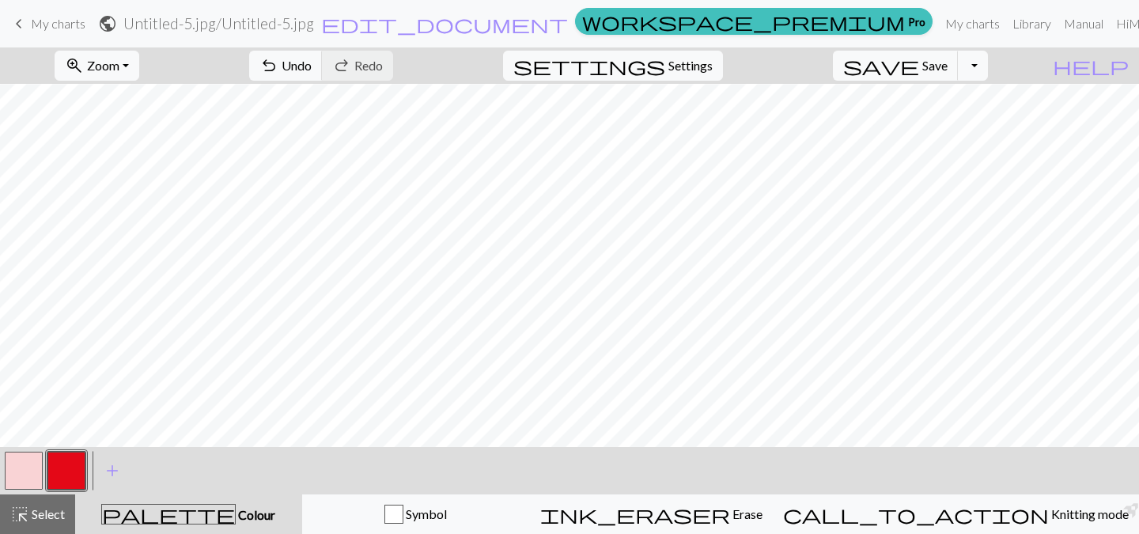
scroll to position [209, 0]
click at [37, 469] on button "button" at bounding box center [24, 471] width 38 height 38
click at [25, 461] on button "button" at bounding box center [24, 471] width 38 height 38
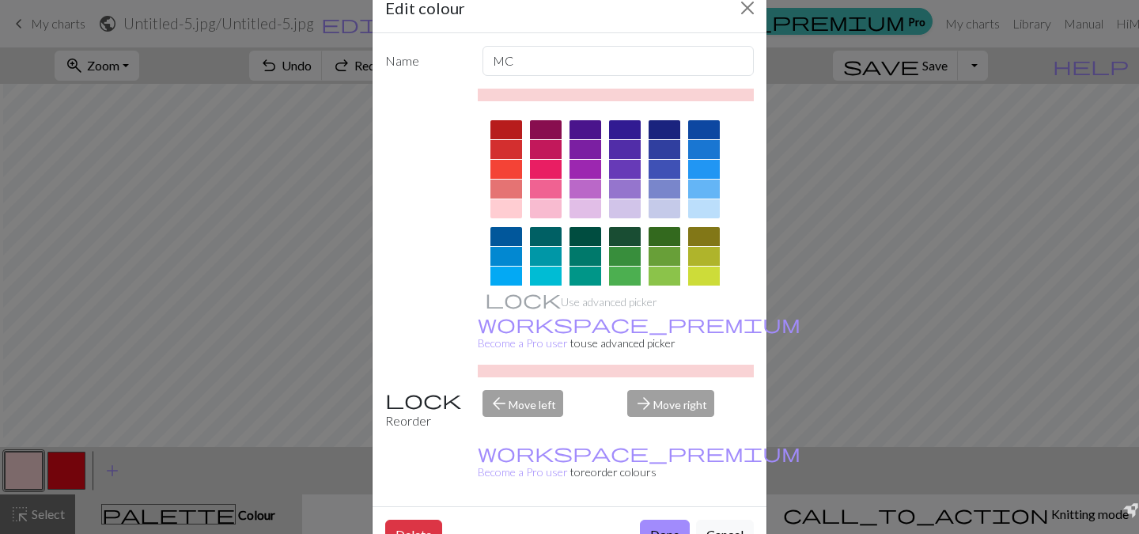
scroll to position [271, 0]
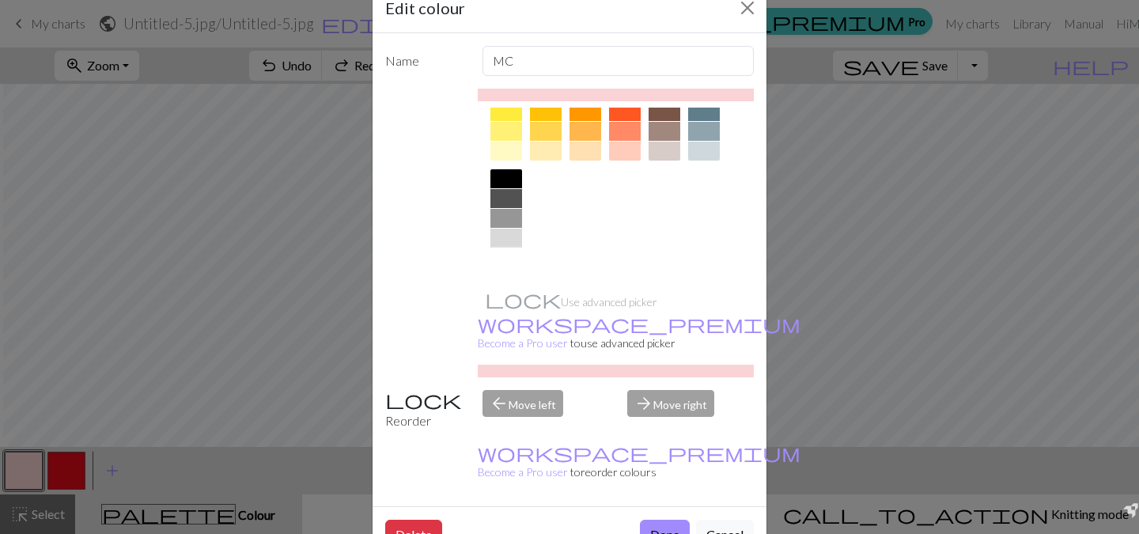
click at [493, 260] on div at bounding box center [507, 257] width 32 height 19
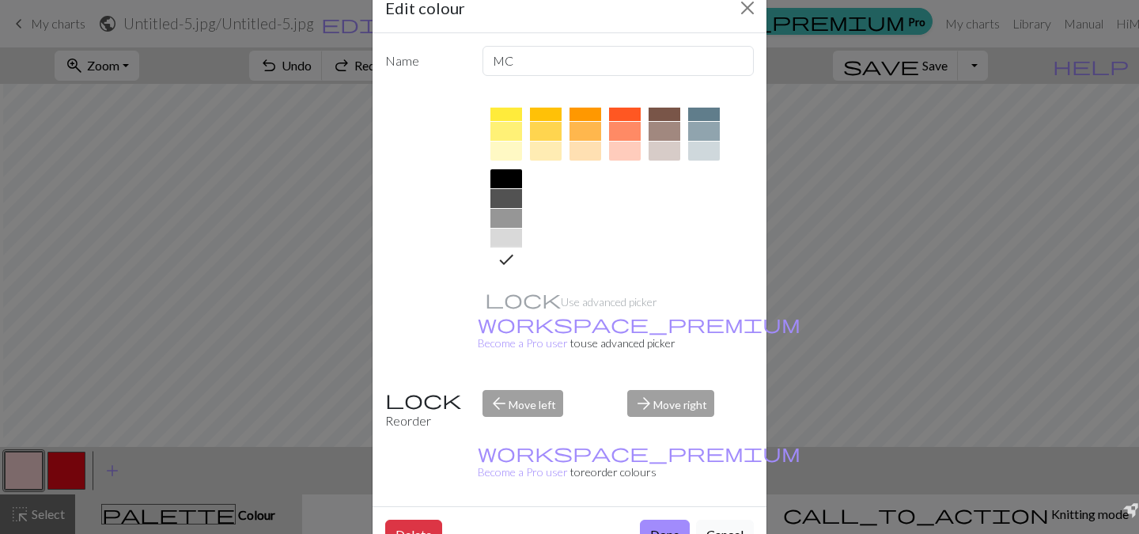
click at [696, 520] on button "Cancel" at bounding box center [725, 535] width 58 height 30
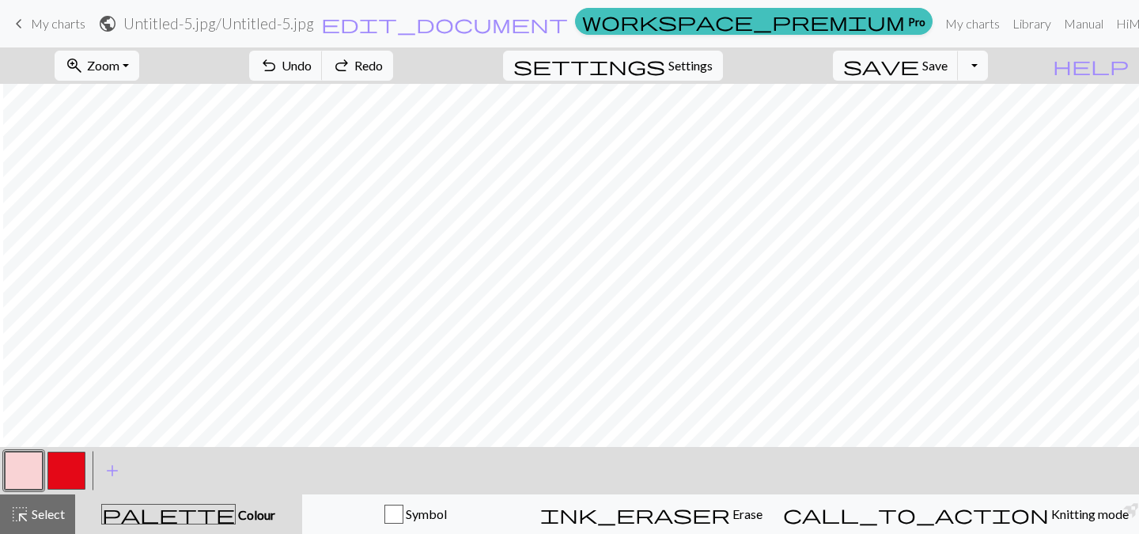
click at [28, 476] on button "button" at bounding box center [24, 471] width 38 height 38
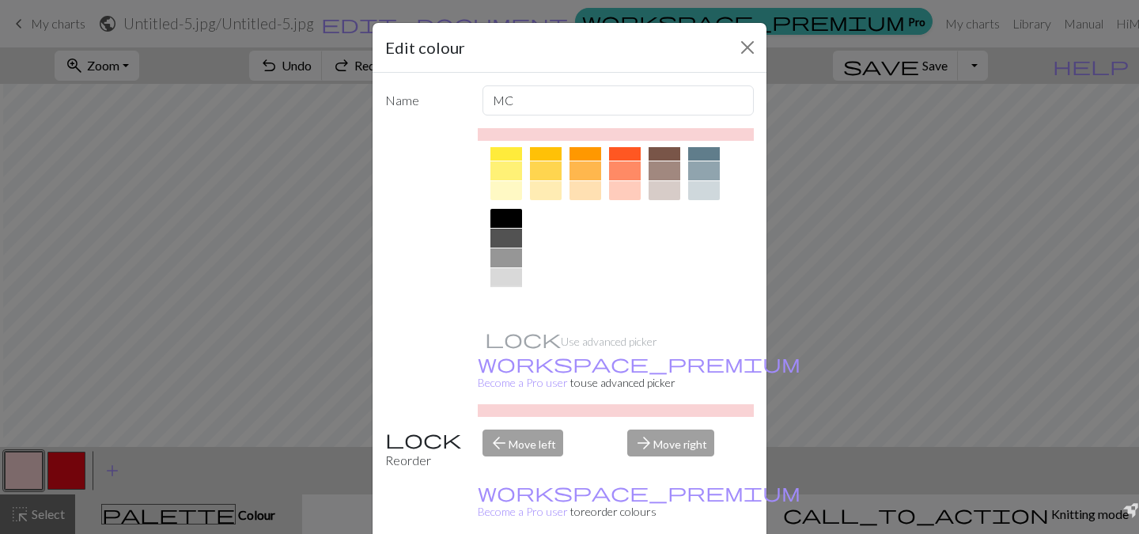
click at [494, 295] on div at bounding box center [507, 297] width 32 height 19
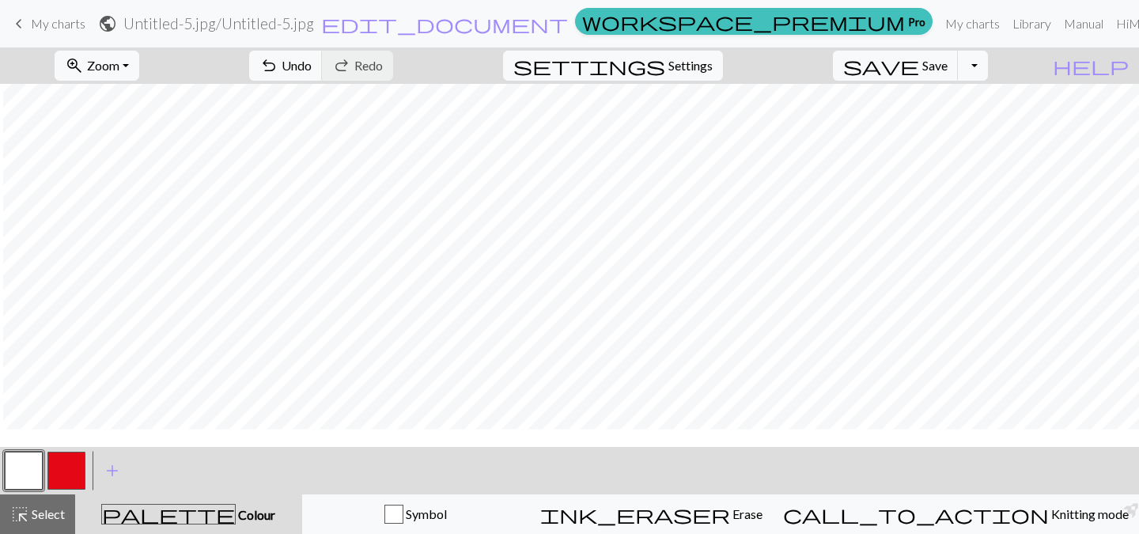
scroll to position [0, 3]
click at [919, 69] on span "save" at bounding box center [881, 66] width 76 height 22
click at [988, 67] on button "Toggle Dropdown" at bounding box center [973, 66] width 30 height 30
click at [961, 124] on button "save_alt Download" at bounding box center [856, 125] width 261 height 25
click at [988, 67] on button "Toggle Dropdown" at bounding box center [973, 66] width 30 height 30
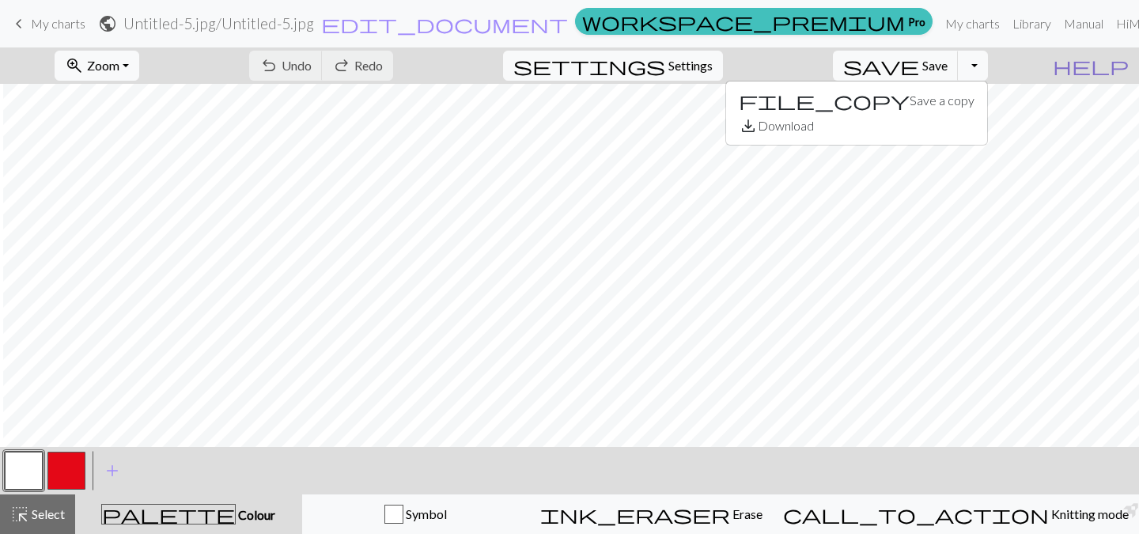
click at [1114, 63] on span "help" at bounding box center [1091, 66] width 76 height 22
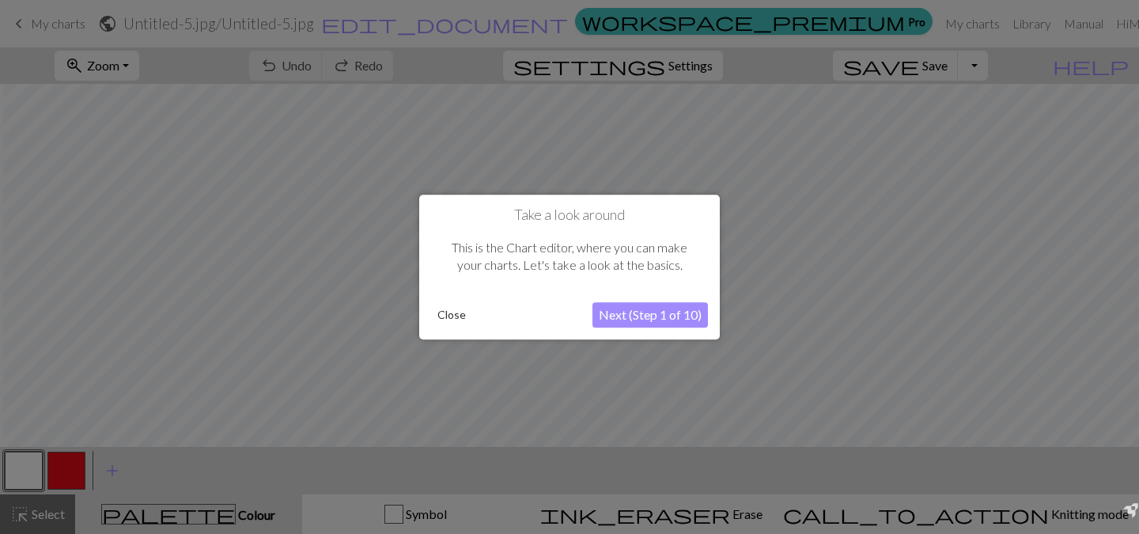
click at [680, 314] on button "Next (Step 1 of 10)" at bounding box center [651, 314] width 116 height 25
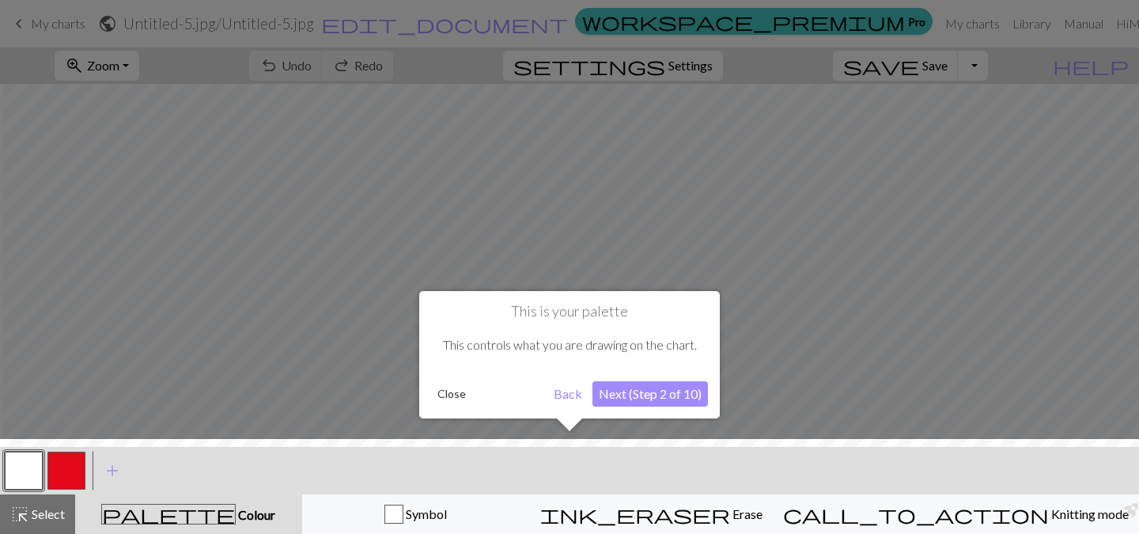
click at [650, 394] on button "Next (Step 2 of 10)" at bounding box center [651, 393] width 116 height 25
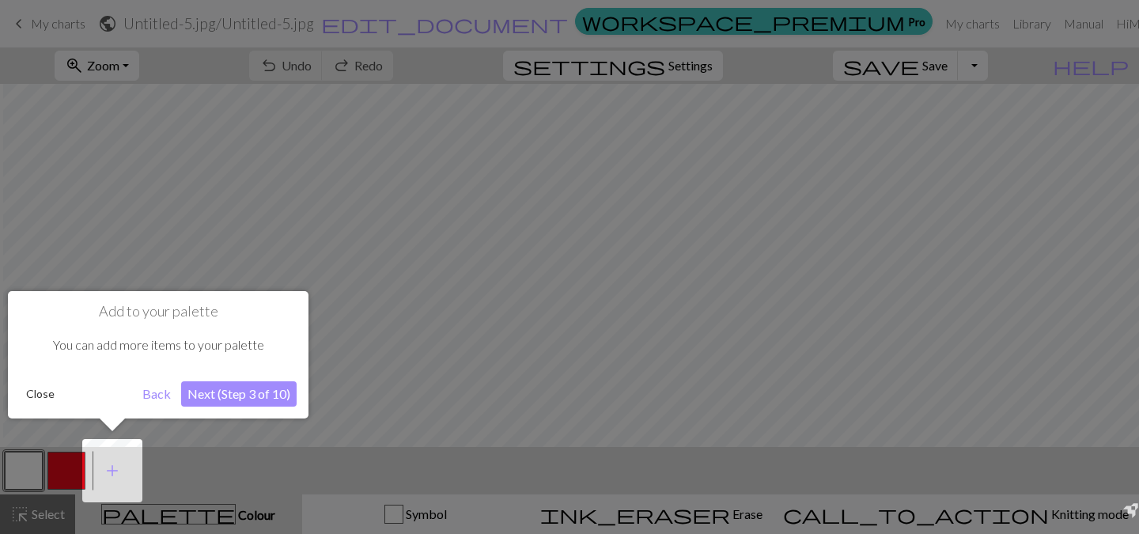
click at [273, 397] on button "Next (Step 3 of 10)" at bounding box center [239, 393] width 116 height 25
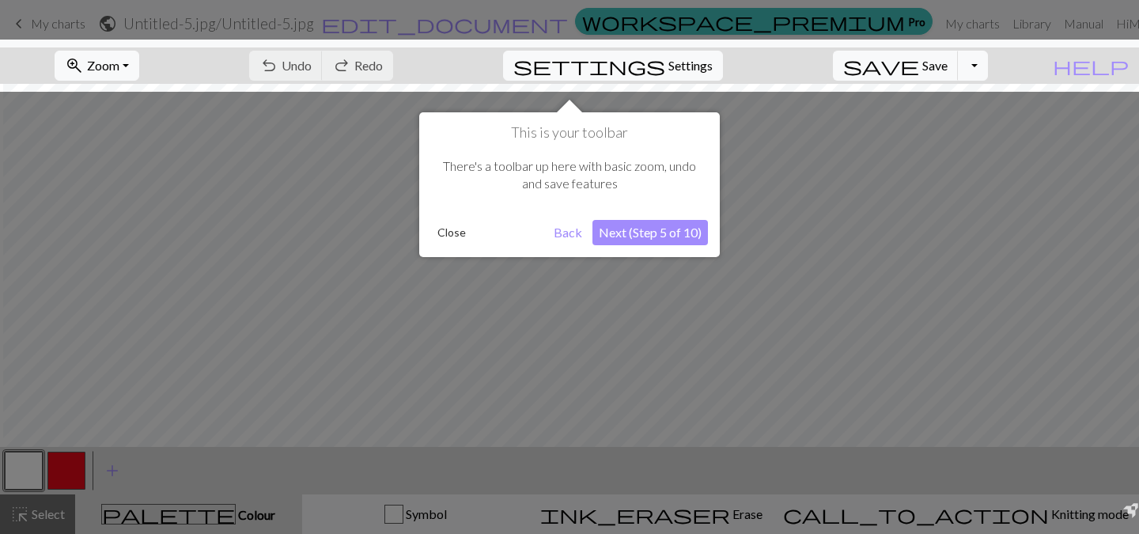
click at [667, 228] on button "Next (Step 5 of 10)" at bounding box center [651, 232] width 116 height 25
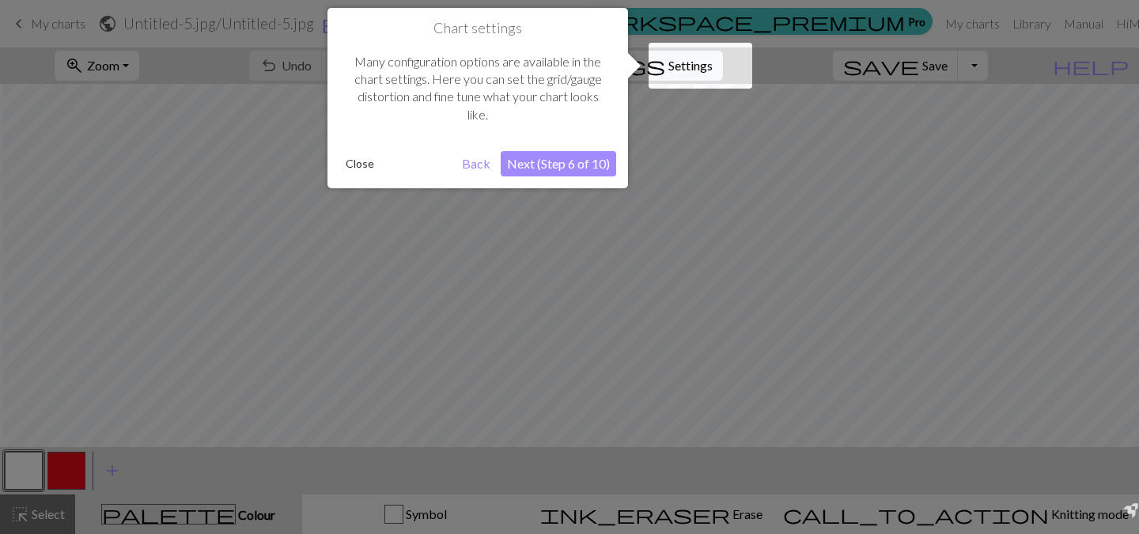
click at [589, 161] on button "Next (Step 6 of 10)" at bounding box center [559, 163] width 116 height 25
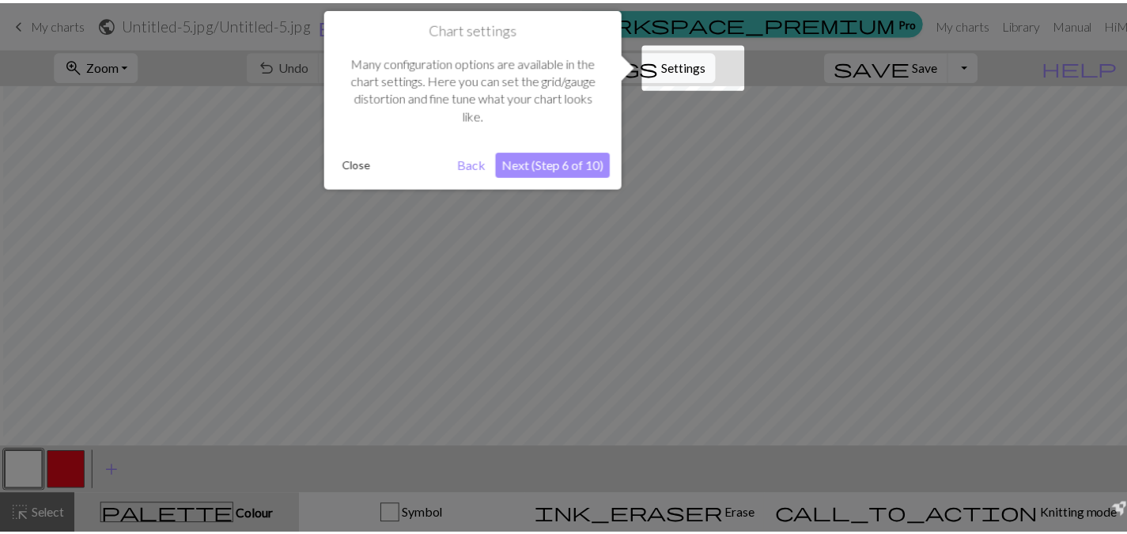
scroll to position [60, 3]
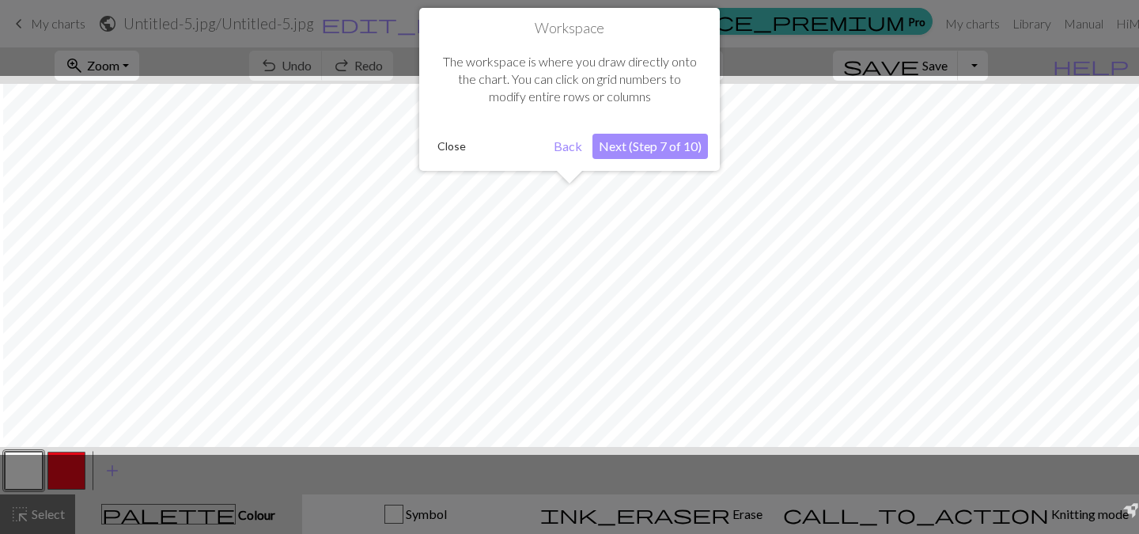
click at [653, 150] on button "Next (Step 7 of 10)" at bounding box center [651, 146] width 116 height 25
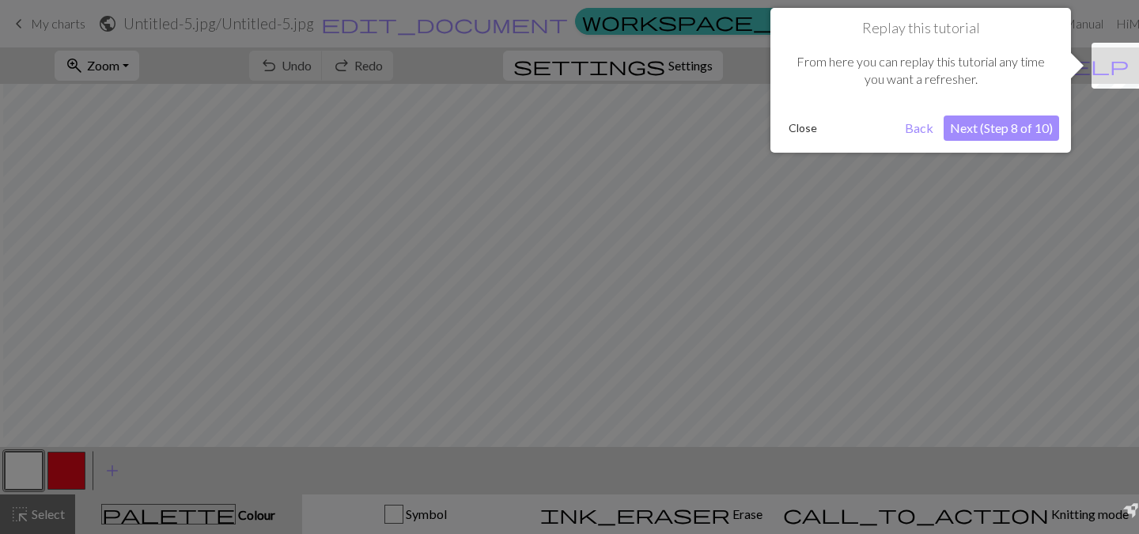
click at [1004, 134] on button "Next (Step 8 of 10)" at bounding box center [1002, 128] width 116 height 25
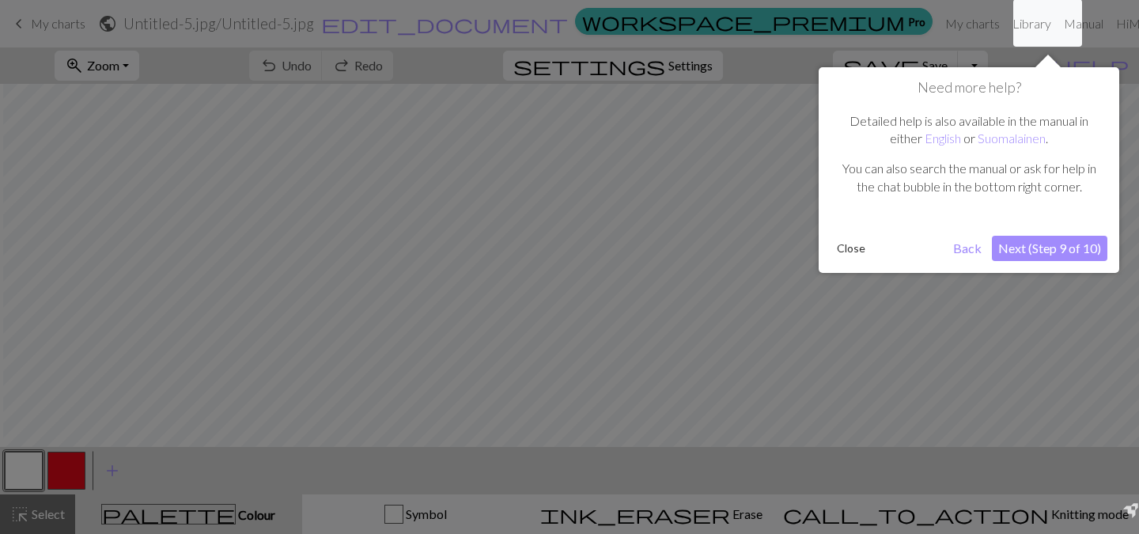
click at [849, 245] on button "Close" at bounding box center [851, 249] width 41 height 24
